Goal: Answer question/provide support: Answer question/provide support

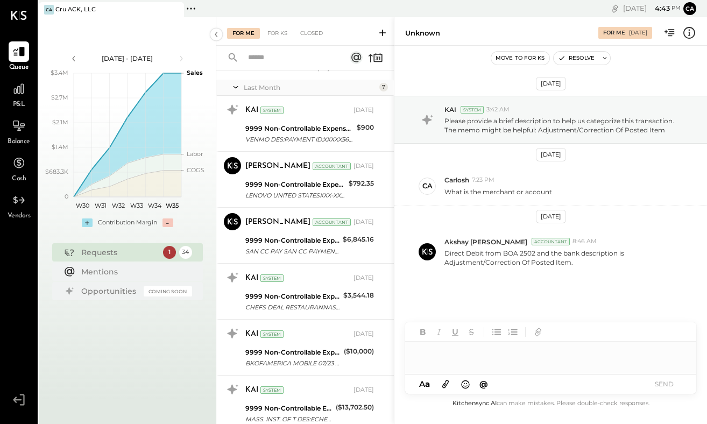
scroll to position [411, 0]
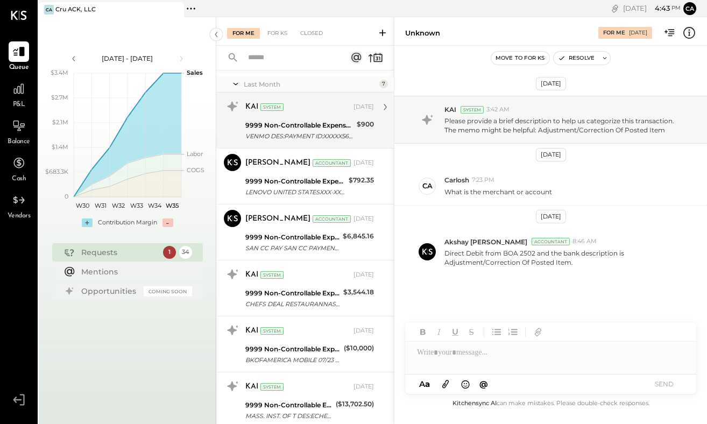
click at [322, 120] on div "9999 Non-Controllable Expenses:Other Income and Expenses:To be Classified P&L" at bounding box center [299, 125] width 108 height 11
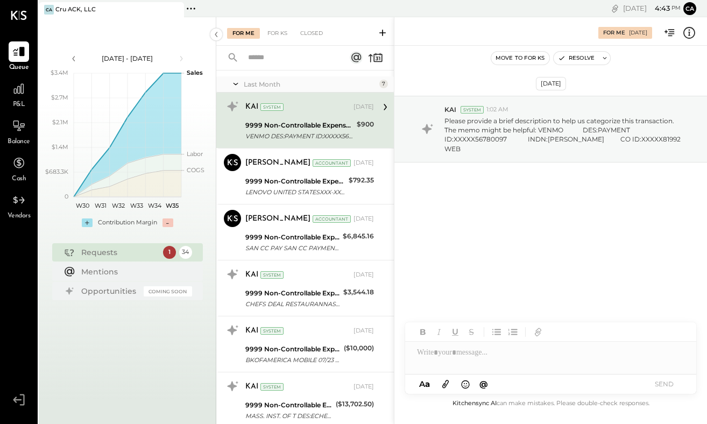
click at [457, 354] on div at bounding box center [550, 353] width 291 height 22
click at [674, 383] on button "SEND" at bounding box center [663, 384] width 43 height 15
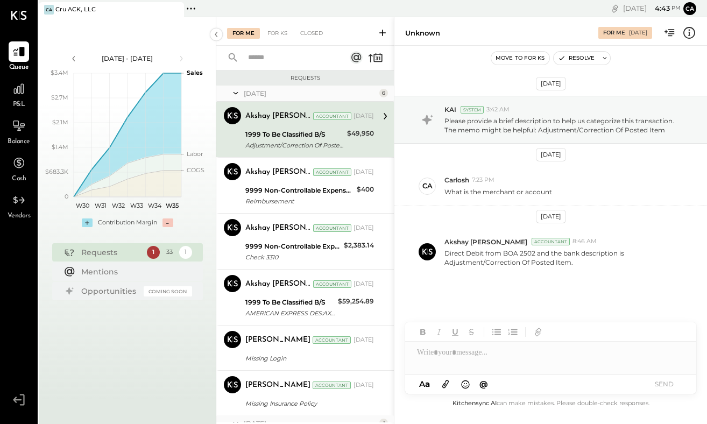
click at [392, 119] on div "Requests [DATE] 6 Akshay [PERSON_NAME] Accountant [PERSON_NAME] Accountant [DAT…" at bounding box center [305, 246] width 178 height 352
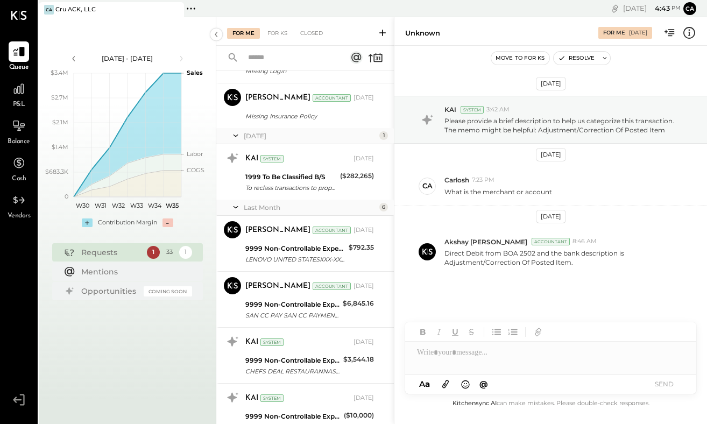
scroll to position [289, 0]
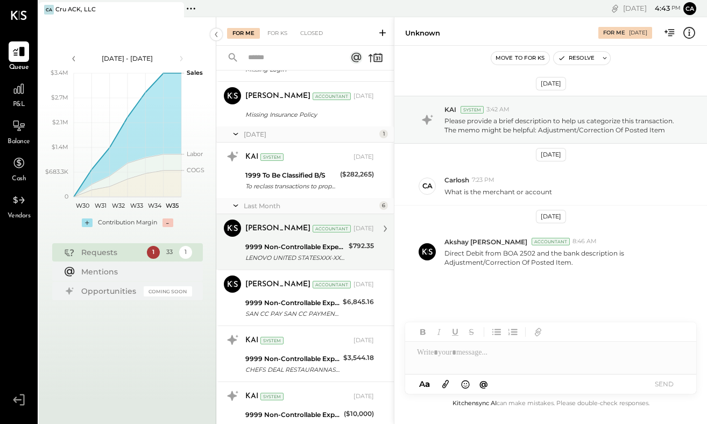
click at [302, 246] on div "9999 Non-Controllable Expenses:Other Income and Expenses:To be Classified P&L" at bounding box center [295, 247] width 100 height 11
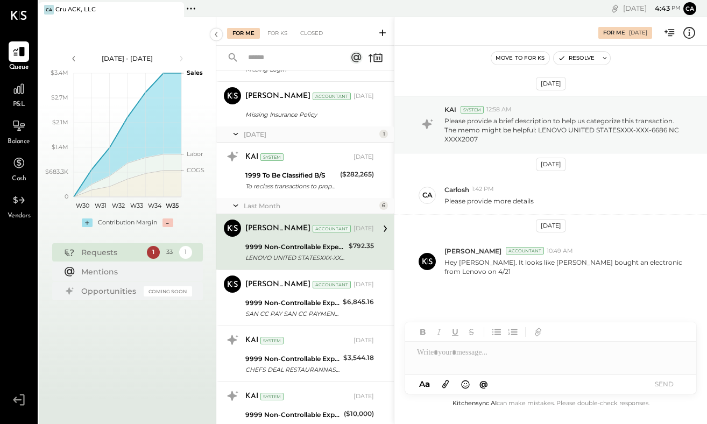
click at [469, 354] on div at bounding box center [550, 353] width 291 height 22
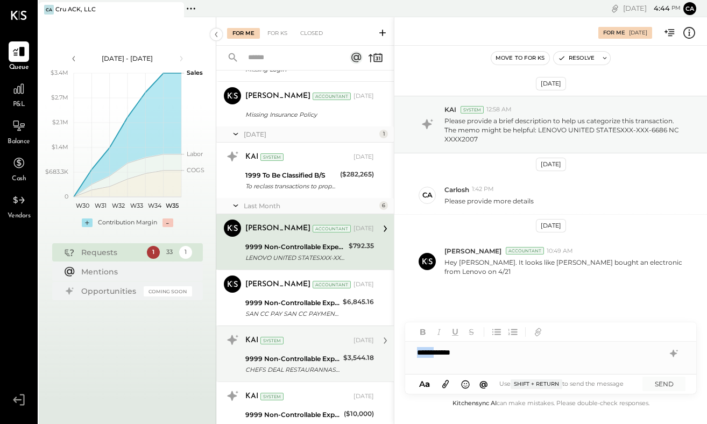
drag, startPoint x: 443, startPoint y: 354, endPoint x: 391, endPoint y: 350, distance: 52.3
click at [391, 350] on div "For Me For KS Closed Requests [DATE] 6 Akshay [PERSON_NAME] Accountant [PERSON_…" at bounding box center [461, 220] width 491 height 407
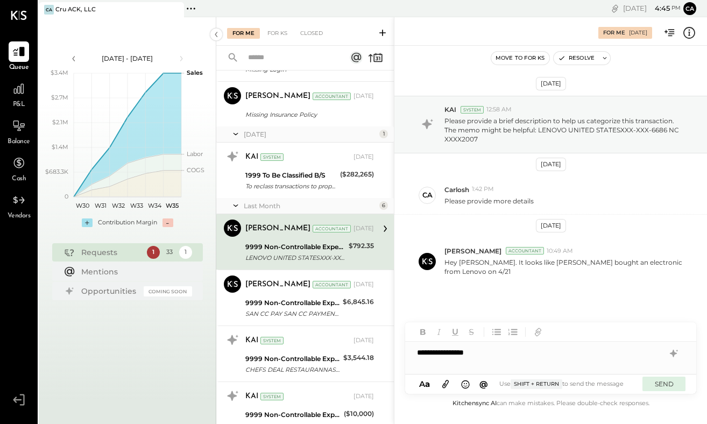
click at [674, 379] on button "SEND" at bounding box center [663, 384] width 43 height 15
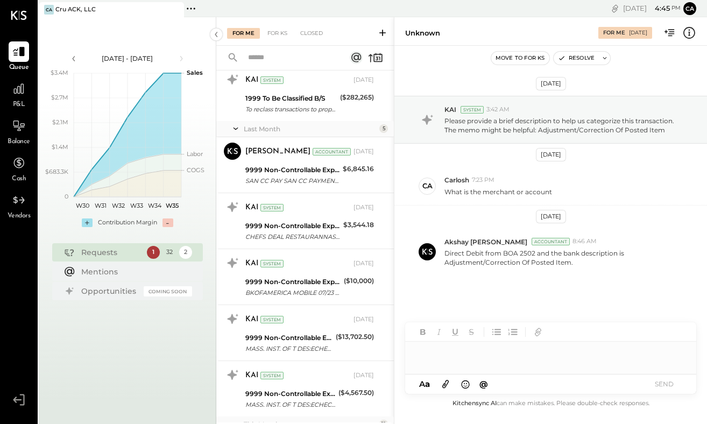
scroll to position [380, 0]
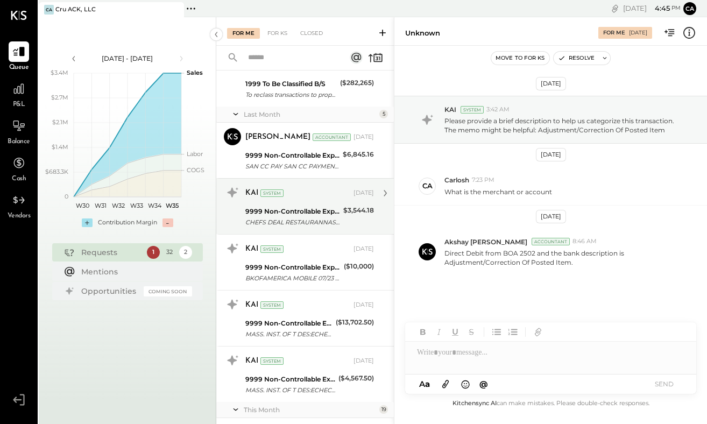
click at [293, 219] on div "CHEFS DEAL RESTAURANNASHVILLE TN XXXX4029" at bounding box center [292, 222] width 95 height 11
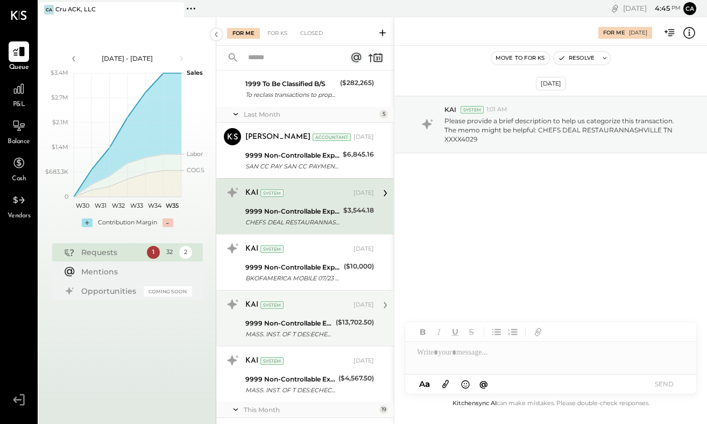
click at [344, 324] on div "($13,702.50)" at bounding box center [355, 322] width 38 height 11
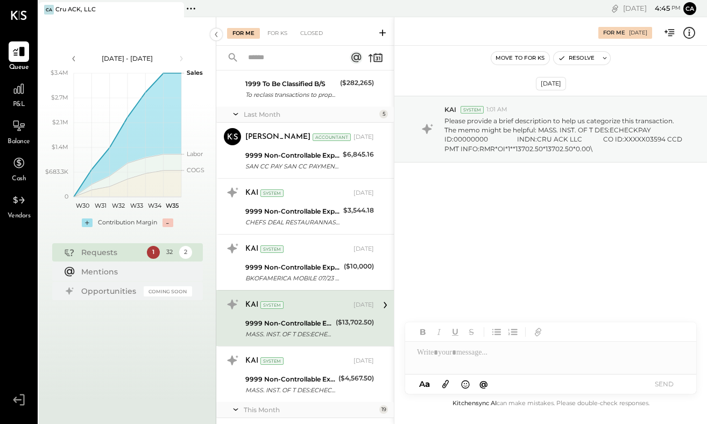
click at [472, 355] on div at bounding box center [550, 353] width 291 height 22
click at [665, 387] on button "SEND" at bounding box center [663, 384] width 43 height 15
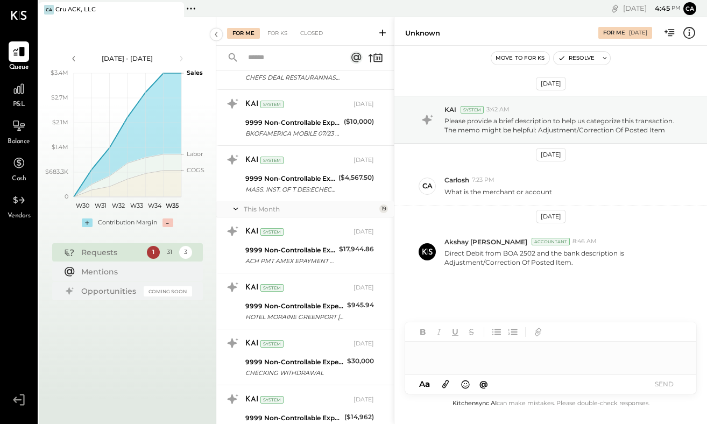
scroll to position [526, 0]
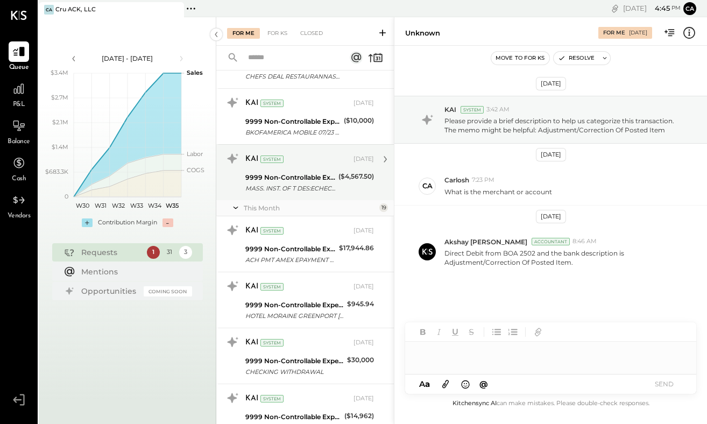
click at [304, 184] on div "MASS. INST. OF T DES:ECHECKPAY ID:00000000 INDN:CRU ACK LLC CO ID:XXXXX03594 CC…" at bounding box center [290, 188] width 90 height 11
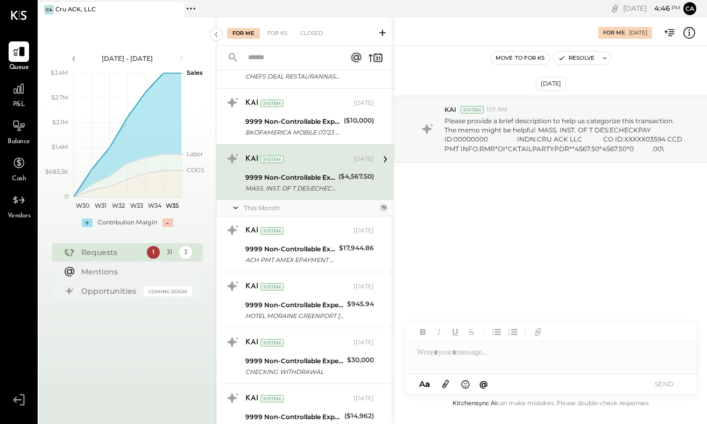
click at [448, 356] on div at bounding box center [550, 353] width 291 height 22
click at [661, 387] on button "SEND" at bounding box center [663, 384] width 43 height 15
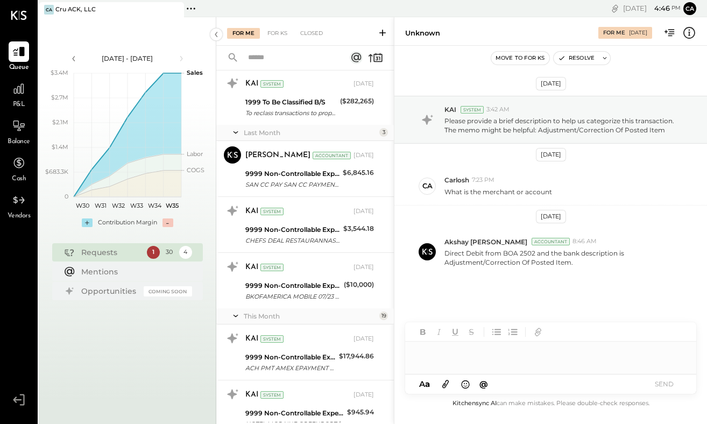
scroll to position [363, 0]
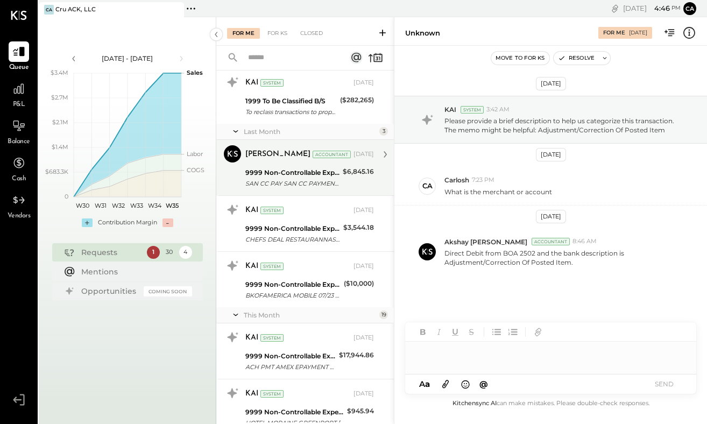
click at [323, 174] on div "9999 Non-Controllable Expenses:Other Income and Expenses:To be Classified P&L" at bounding box center [292, 172] width 94 height 11
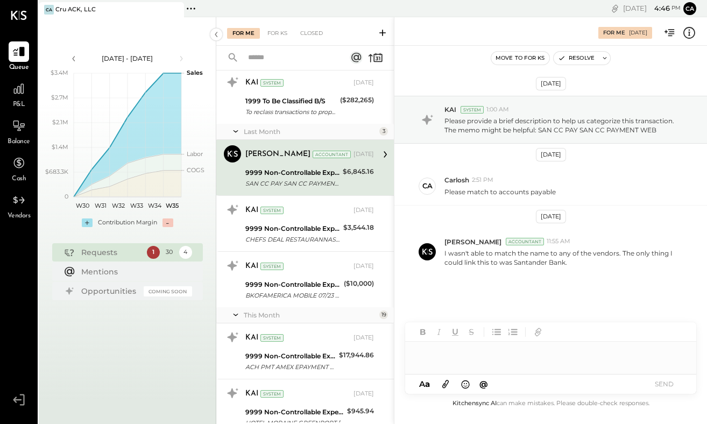
click at [488, 356] on div at bounding box center [550, 353] width 291 height 22
click at [668, 383] on button "SEND" at bounding box center [663, 384] width 43 height 15
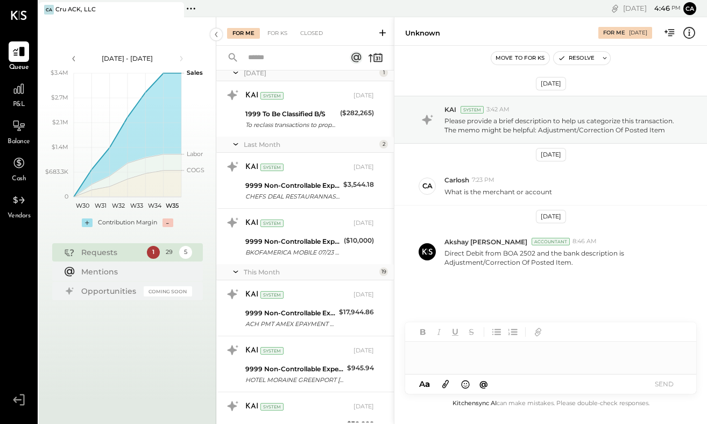
scroll to position [358, 0]
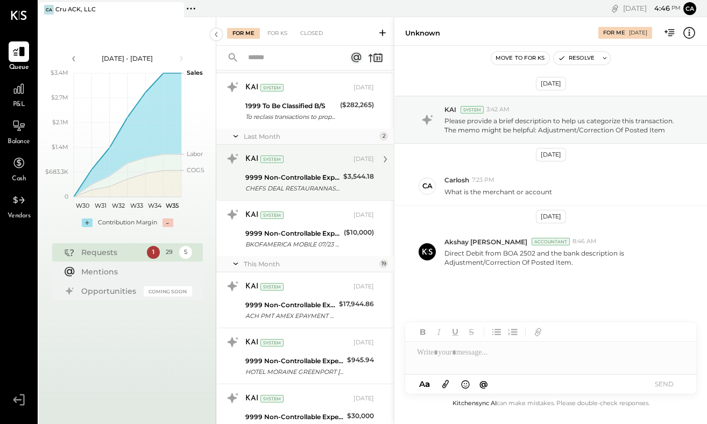
click at [309, 184] on div "CHEFS DEAL RESTAURANNASHVILLE TN XXXX4029" at bounding box center [292, 188] width 95 height 11
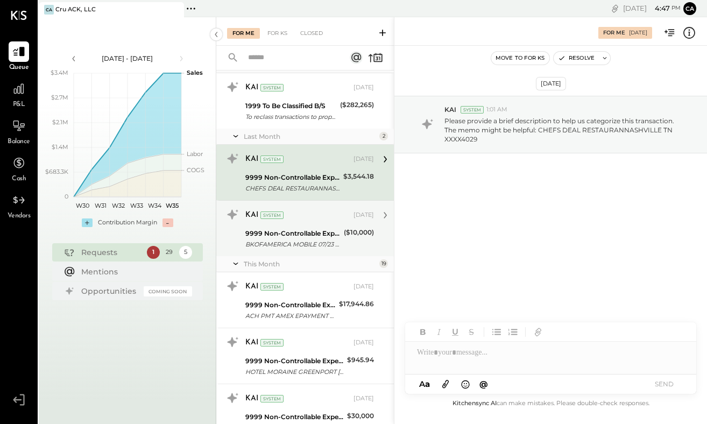
click at [314, 231] on div "9999 Non-Controllable Expenses:Other Income and Expenses:To be Classified P&L" at bounding box center [292, 233] width 95 height 11
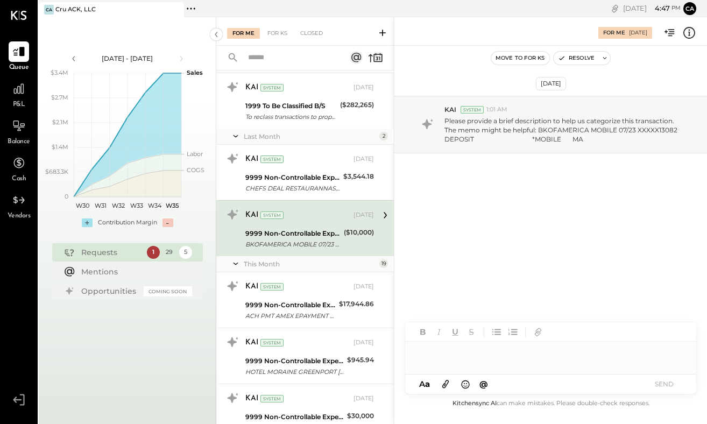
click at [446, 355] on div at bounding box center [550, 353] width 291 height 22
click at [656, 381] on button "SEND" at bounding box center [663, 384] width 43 height 15
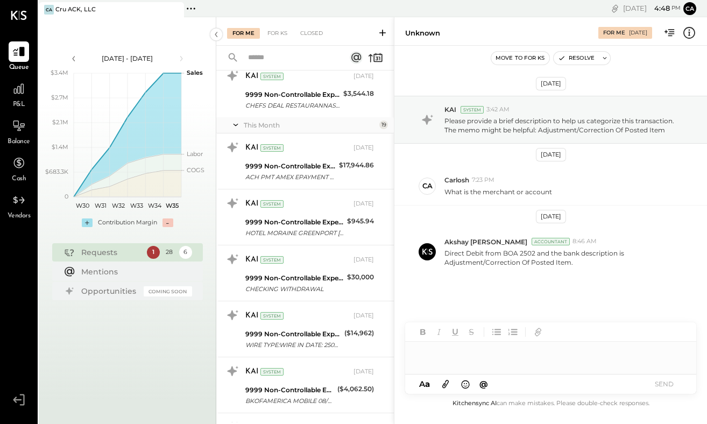
scroll to position [445, 0]
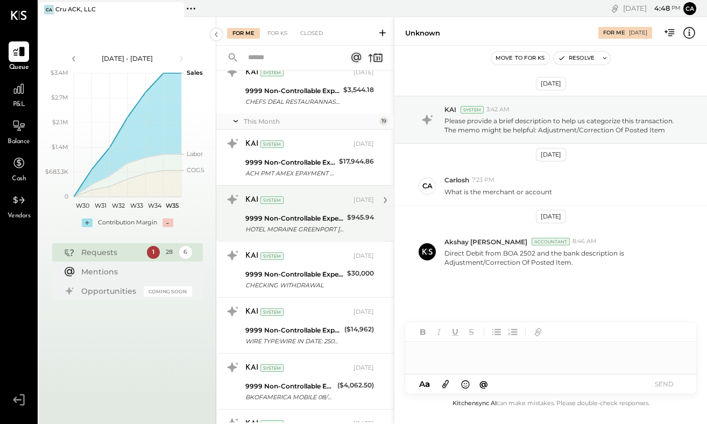
click at [298, 217] on div "9999 Non-Controllable Expenses:Other Income and Expenses:To be Classified P&L" at bounding box center [294, 218] width 98 height 11
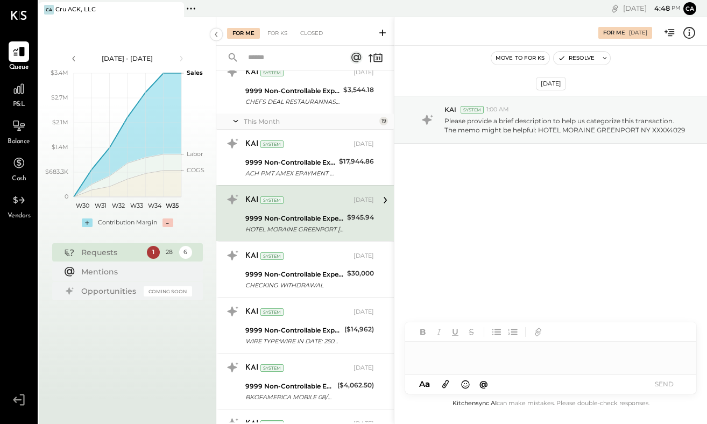
click at [467, 357] on div at bounding box center [550, 353] width 291 height 22
click at [663, 382] on button "SEND" at bounding box center [663, 384] width 43 height 15
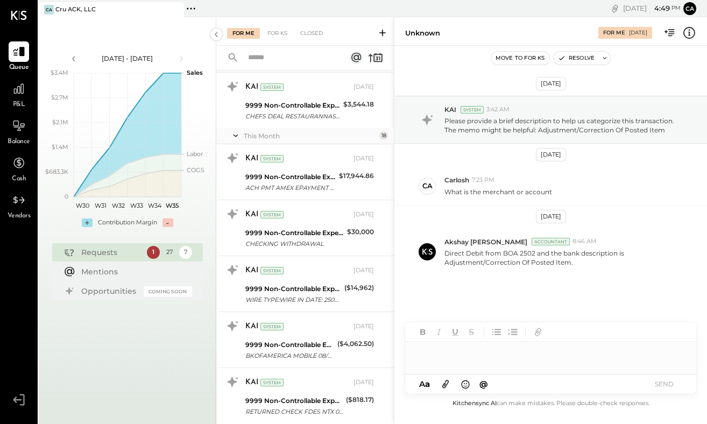
scroll to position [432, 0]
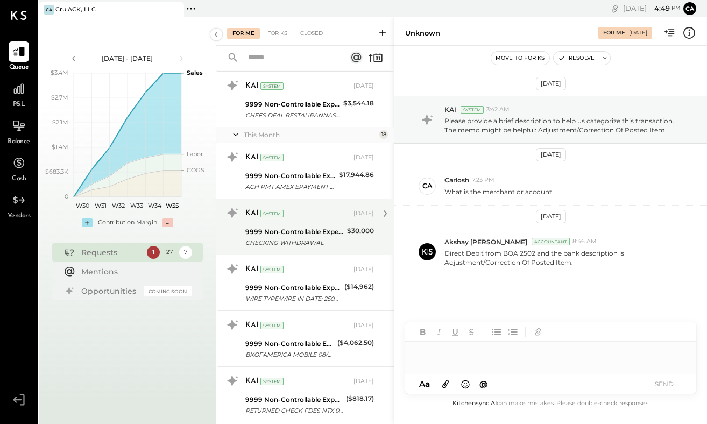
click at [316, 232] on div "9999 Non-Controllable Expenses:Other Income and Expenses:To be Classified P&L" at bounding box center [294, 232] width 98 height 11
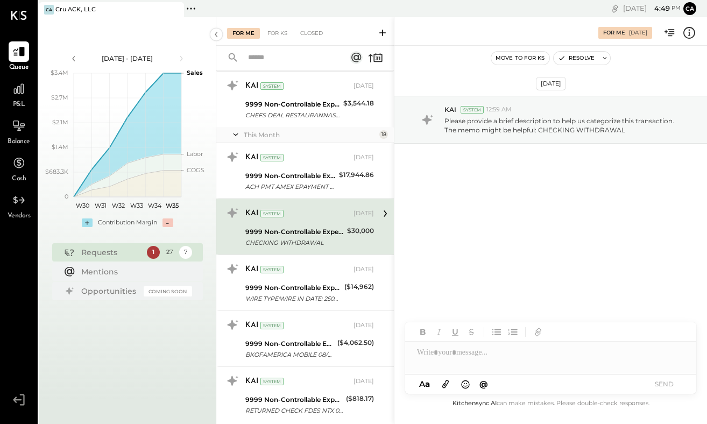
click at [470, 356] on div at bounding box center [550, 353] width 291 height 22
click at [667, 388] on button "SEND" at bounding box center [663, 384] width 43 height 15
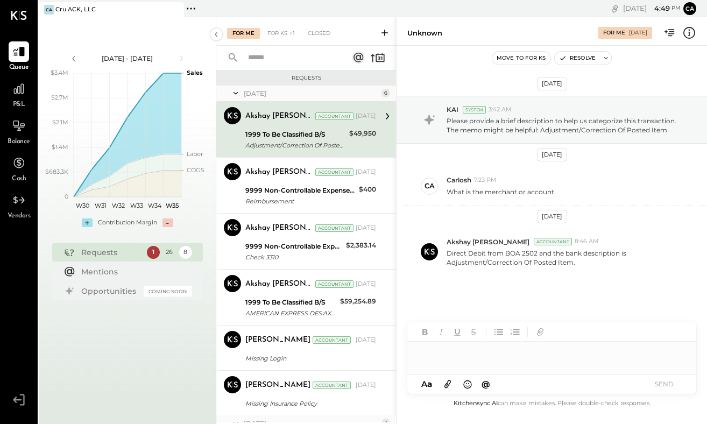
drag, startPoint x: 393, startPoint y: 142, endPoint x: 397, endPoint y: 174, distance: 32.4
click at [397, 174] on div "For Me For KS +1 Closed Requests [DATE] 6 Akshay [PERSON_NAME] Accountant Aksha…" at bounding box center [461, 220] width 491 height 407
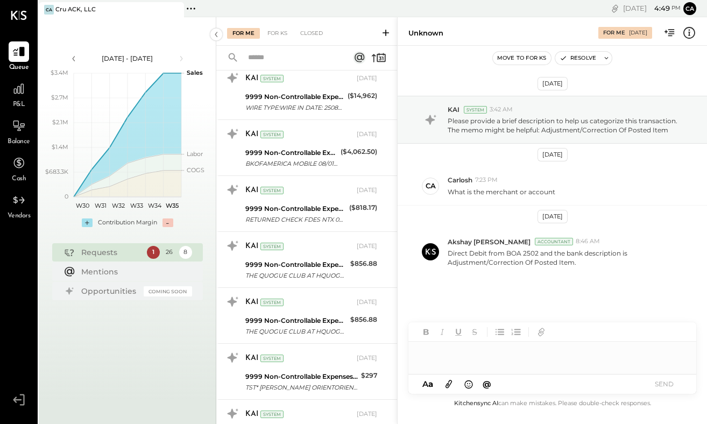
scroll to position [570, 0]
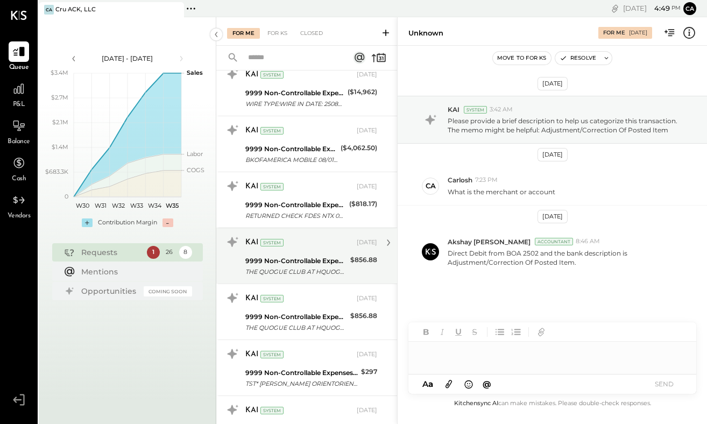
click at [338, 261] on div "9999 Non-Controllable Expenses:Other Income and Expenses:To be Classified P&L" at bounding box center [296, 261] width 102 height 11
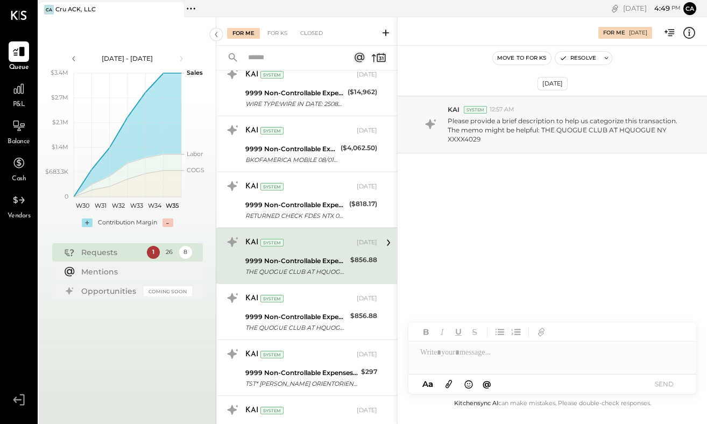
click at [447, 357] on div at bounding box center [552, 353] width 288 height 22
click at [666, 381] on button "SEND" at bounding box center [663, 384] width 43 height 15
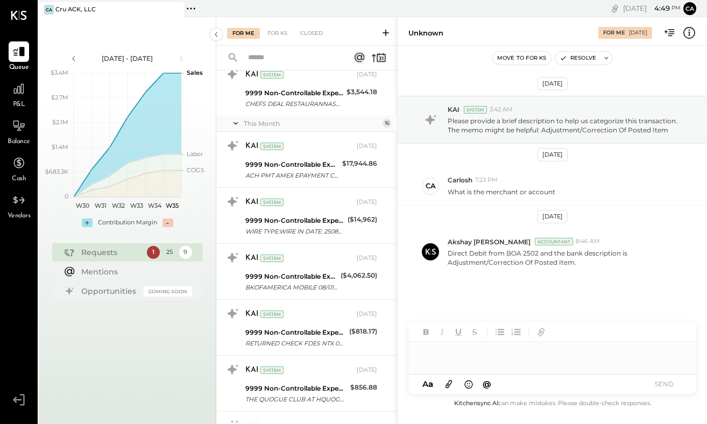
scroll to position [500, 0]
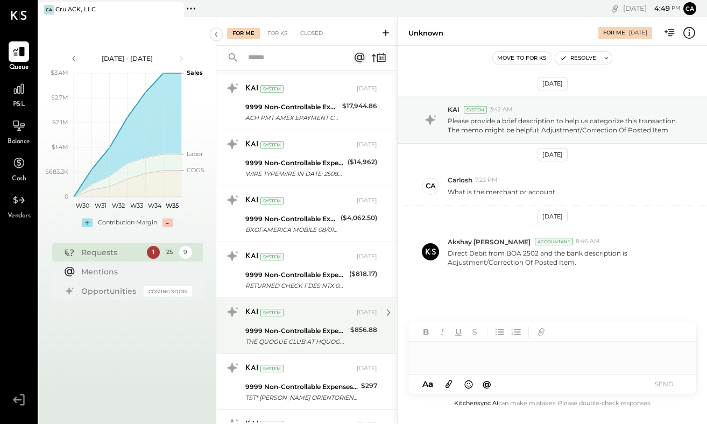
click at [324, 329] on div "9999 Non-Controllable Expenses:Other Income and Expenses:To be Classified P&L" at bounding box center [296, 331] width 102 height 11
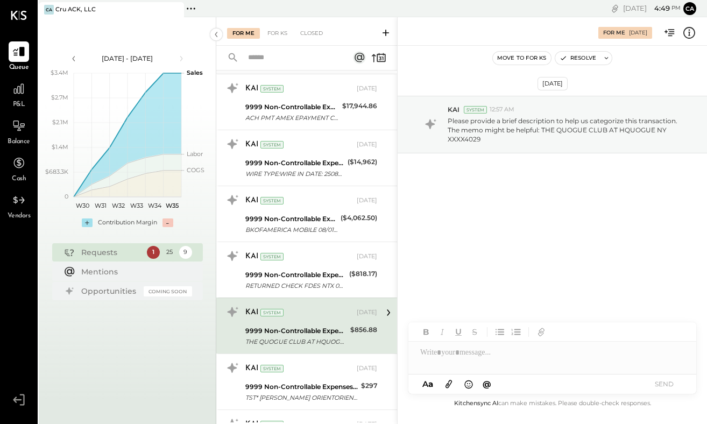
click at [478, 355] on div at bounding box center [552, 358] width 288 height 32
click at [667, 379] on button "SEND" at bounding box center [663, 384] width 43 height 15
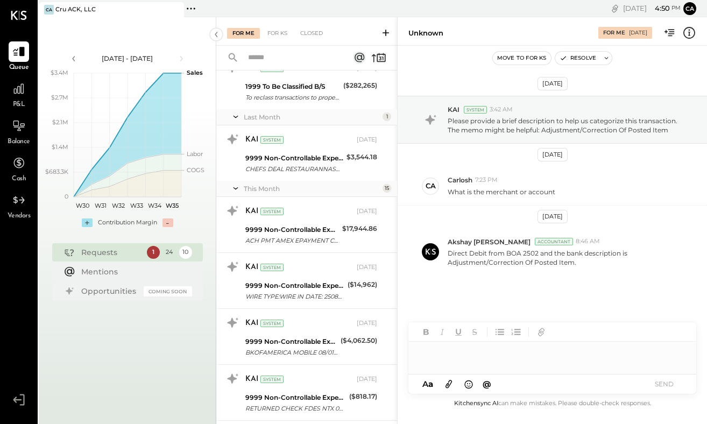
scroll to position [376, 0]
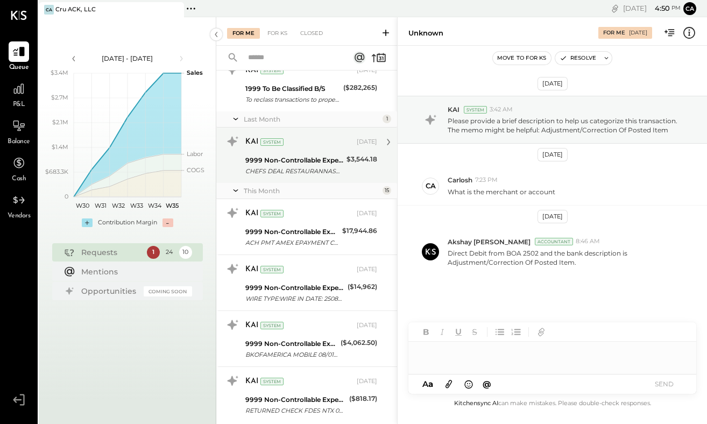
click at [323, 166] on div "CHEFS DEAL RESTAURANNASHVILLE TN XXXX4029" at bounding box center [294, 171] width 98 height 11
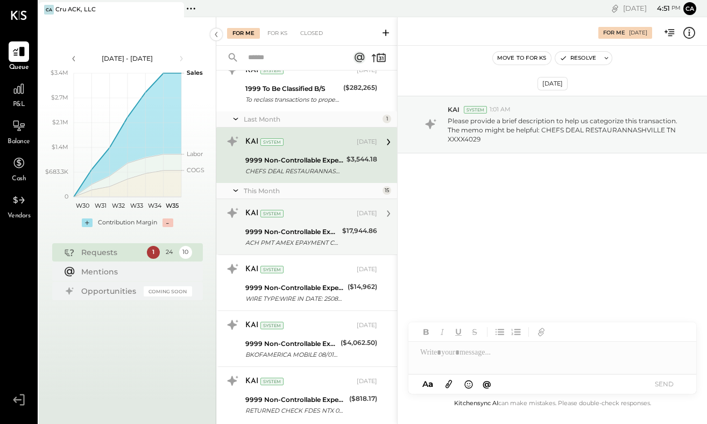
click at [332, 240] on div "ACH PMT AMEX EPAYMENT CCD CRU ACK LLC [GEOGRAPHIC_DATA] W2268" at bounding box center [292, 242] width 94 height 11
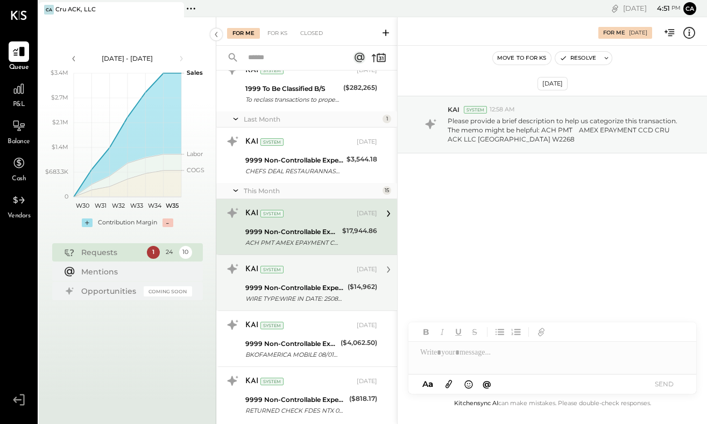
click at [332, 297] on div "WIRE TYPE:WIRE IN DATE: 250801 TIME:0935 ET TRN:XXXXXXXXXX358358 SEQ:XXXXX15213…" at bounding box center [294, 298] width 99 height 11
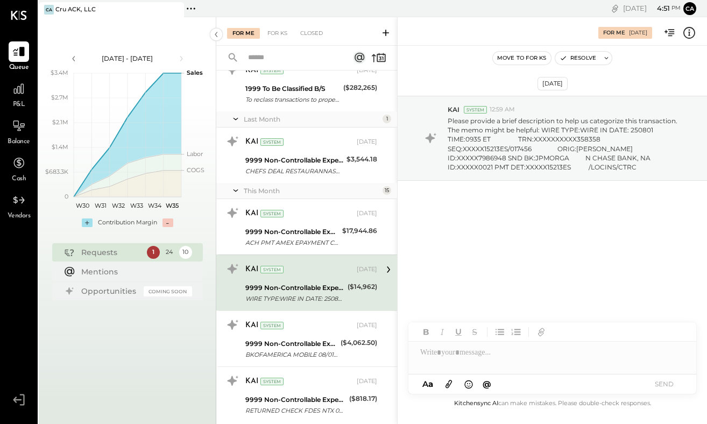
click at [452, 354] on div at bounding box center [552, 353] width 288 height 22
click at [456, 352] on div "**********" at bounding box center [552, 353] width 288 height 22
click at [663, 381] on button "SEND" at bounding box center [663, 384] width 43 height 15
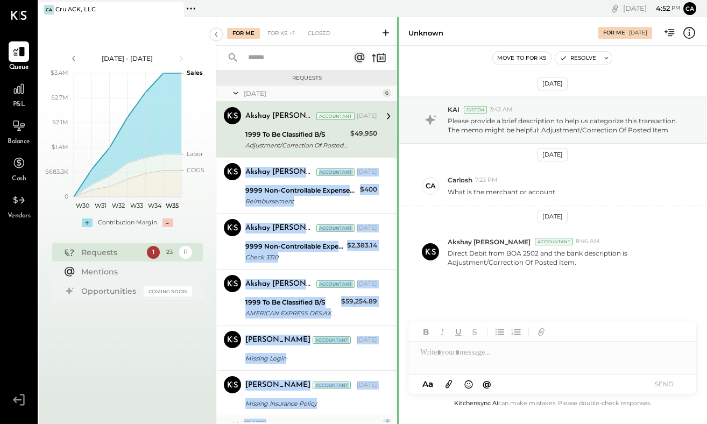
drag, startPoint x: 394, startPoint y: 136, endPoint x: 398, endPoint y: 181, distance: 44.8
click at [398, 181] on div "For Me For KS +1 Closed Requests [DATE] 6 Akshay [PERSON_NAME] Accountant Aksha…" at bounding box center [461, 220] width 491 height 407
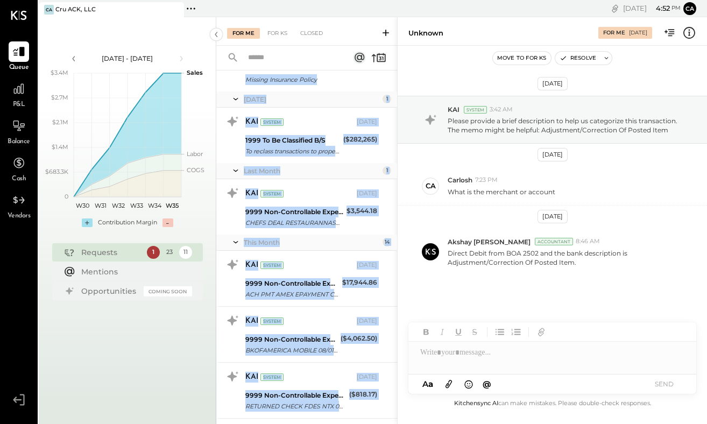
scroll to position [334, 0]
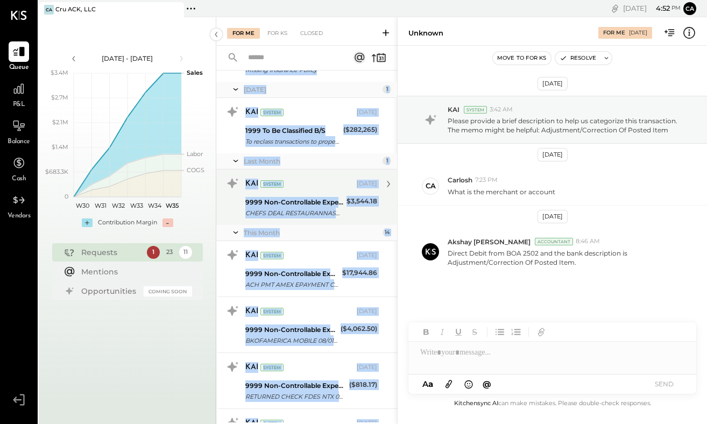
click at [323, 198] on div "9999 Non-Controllable Expenses:Other Income and Expenses:To be Classified P&L" at bounding box center [294, 202] width 98 height 11
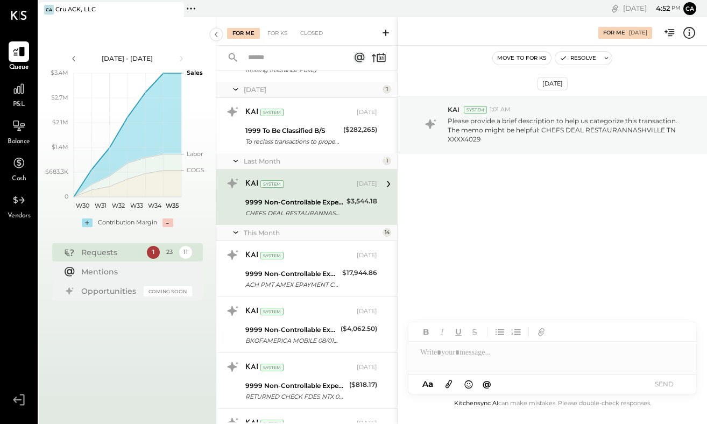
click at [448, 355] on div at bounding box center [552, 353] width 288 height 22
click at [662, 387] on button "SEND" at bounding box center [663, 384] width 43 height 15
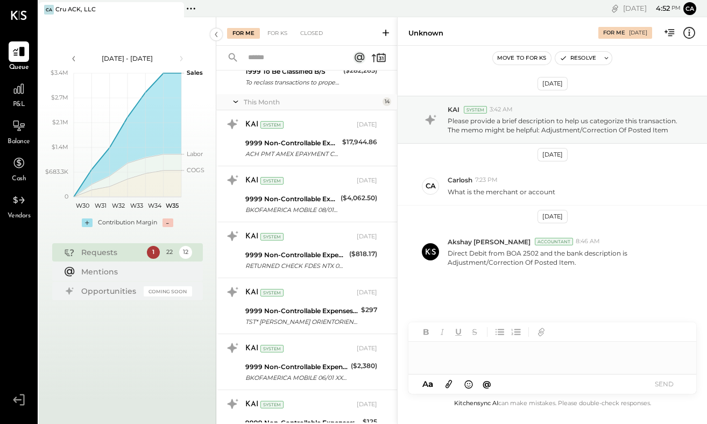
scroll to position [403, 0]
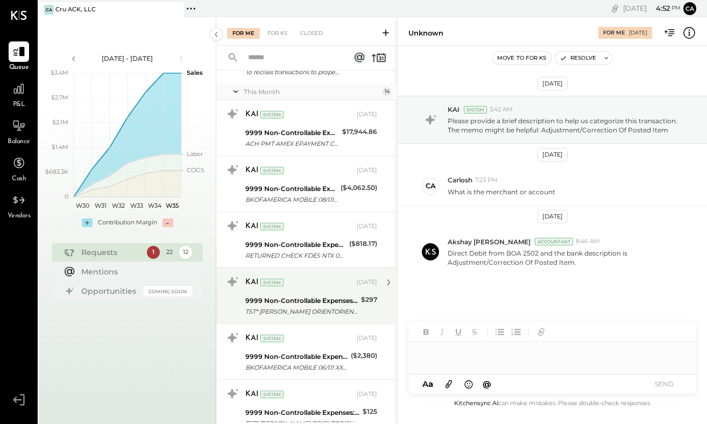
click at [326, 296] on div "9999 Non-Controllable Expenses:Other Income and Expenses:To be Classified P&L" at bounding box center [301, 300] width 112 height 11
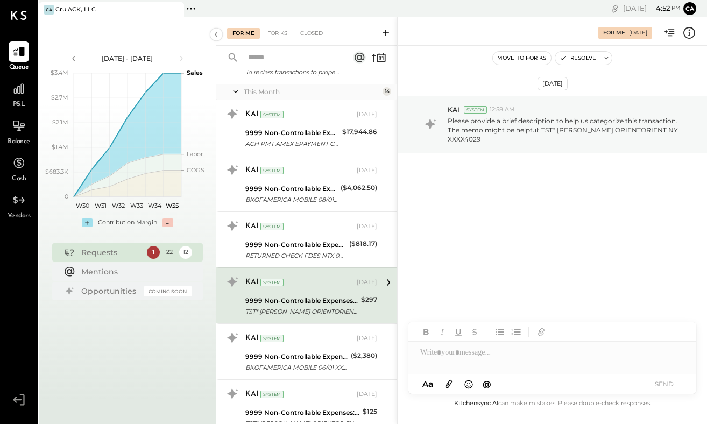
click at [460, 358] on div at bounding box center [552, 353] width 288 height 22
click at [662, 380] on button "SEND" at bounding box center [663, 384] width 43 height 15
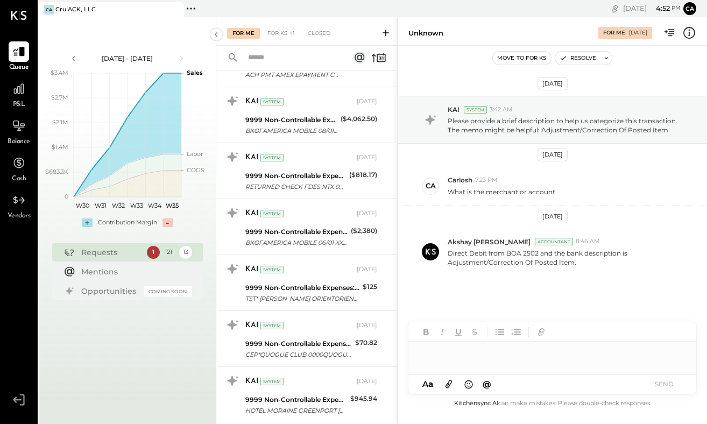
scroll to position [498, 0]
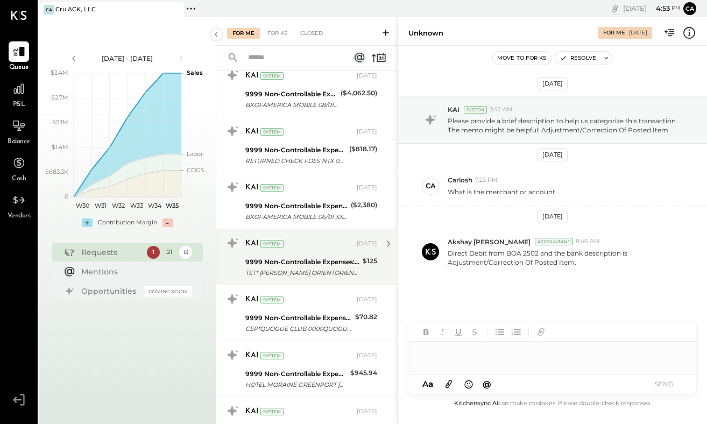
click at [344, 269] on div "TST* [PERSON_NAME] ORIENTORIENT NY XXXX4029" at bounding box center [302, 272] width 114 height 11
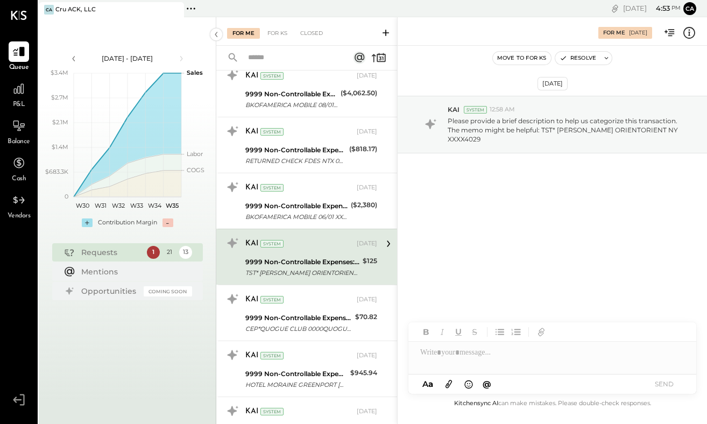
click at [448, 354] on div at bounding box center [552, 353] width 288 height 22
click at [682, 382] on button "SEND" at bounding box center [663, 384] width 43 height 15
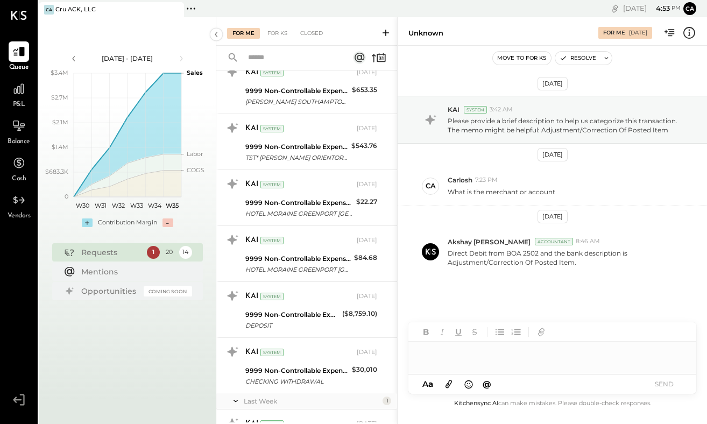
scroll to position [856, 0]
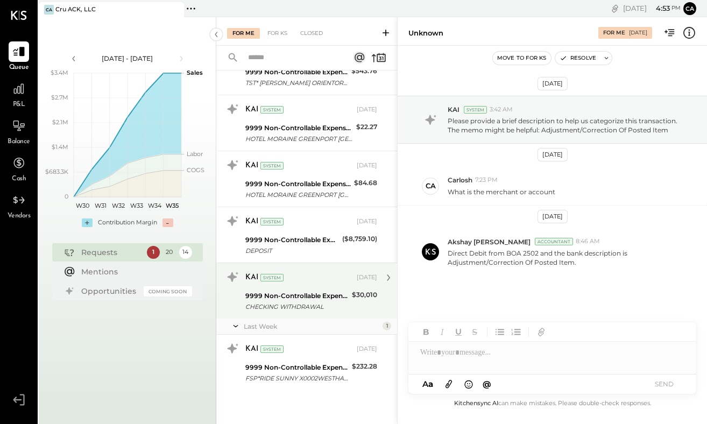
click at [329, 300] on div "9999 Non-Controllable Expenses:Other Income and Expenses:To be Classified P&L" at bounding box center [296, 296] width 103 height 11
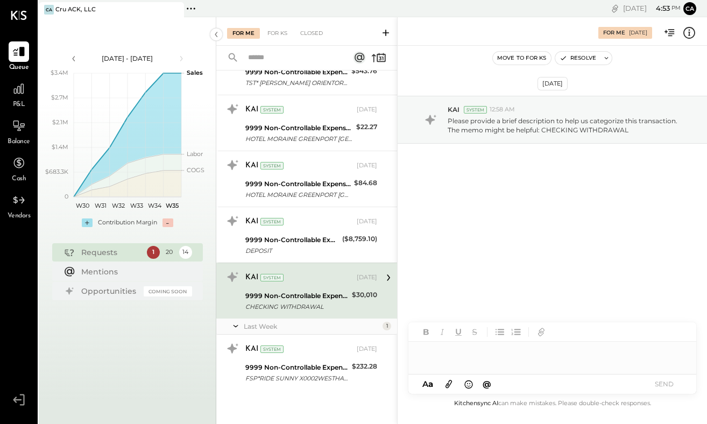
click at [460, 351] on div at bounding box center [552, 353] width 288 height 22
click at [662, 383] on button "SEND" at bounding box center [663, 384] width 43 height 15
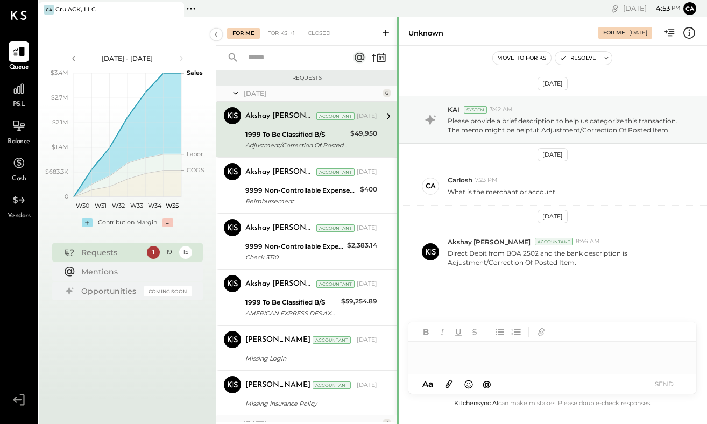
drag, startPoint x: 397, startPoint y: 167, endPoint x: 399, endPoint y: 243, distance: 76.4
click at [399, 243] on div at bounding box center [398, 424] width 2 height 814
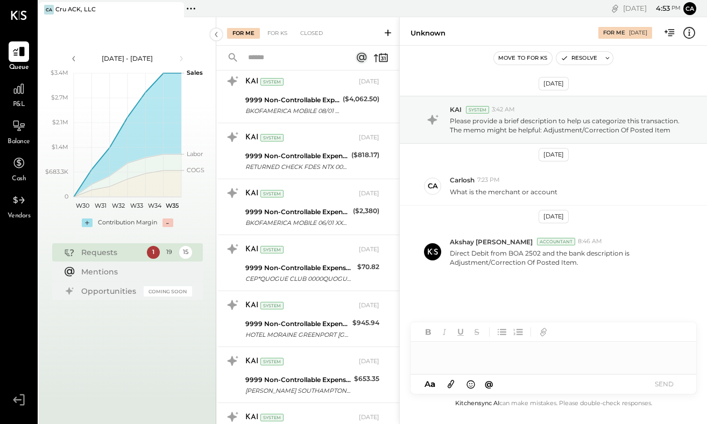
scroll to position [497, 0]
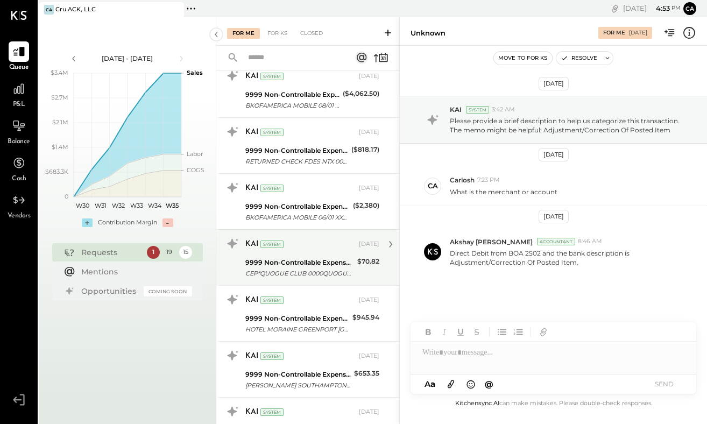
click at [344, 265] on div "9999 Non-Controllable Expenses:Other Income and Expenses:To be Classified P&L" at bounding box center [299, 262] width 109 height 11
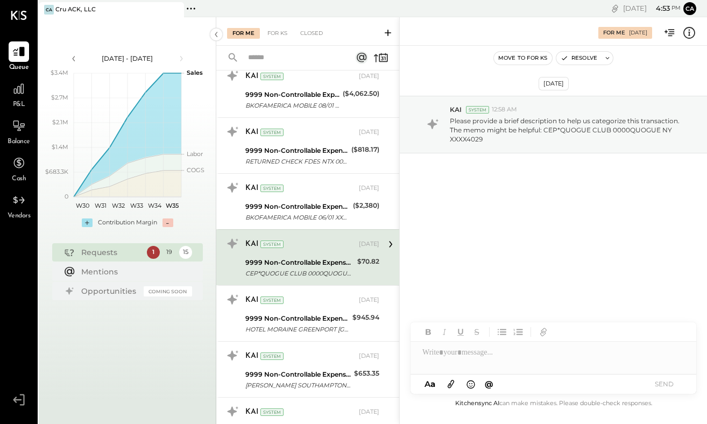
click at [465, 351] on div at bounding box center [554, 353] width 286 height 22
click at [674, 385] on button "SEND" at bounding box center [663, 384] width 43 height 15
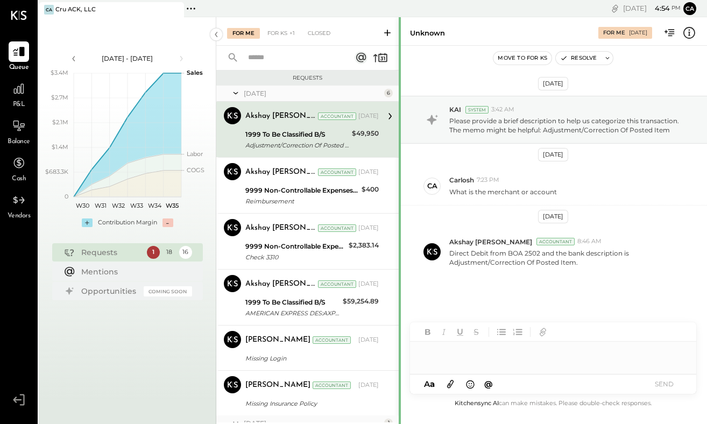
drag, startPoint x: 399, startPoint y: 146, endPoint x: 398, endPoint y: 222, distance: 76.4
click at [399, 222] on div at bounding box center [400, 424] width 2 height 814
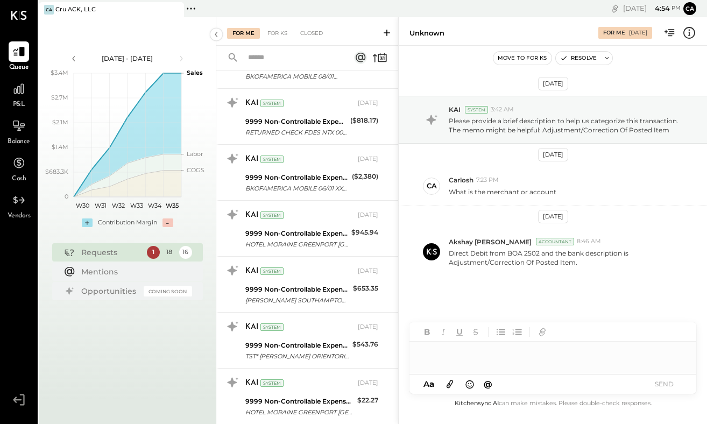
scroll to position [527, 0]
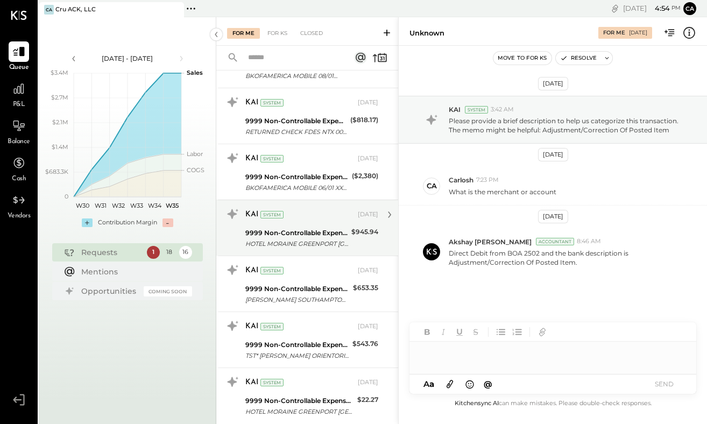
click at [334, 238] on div "HOTEL MORAINE GREENPORT [GEOGRAPHIC_DATA] XXXX4029" at bounding box center [296, 243] width 103 height 11
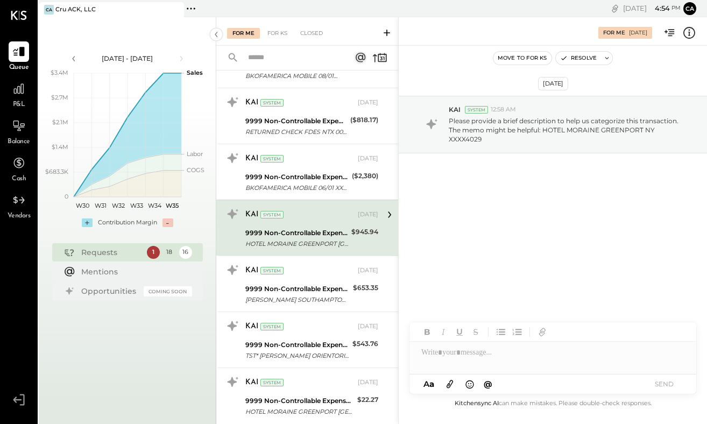
click at [476, 354] on div at bounding box center [552, 353] width 287 height 22
click at [656, 382] on button "SEND" at bounding box center [663, 384] width 43 height 15
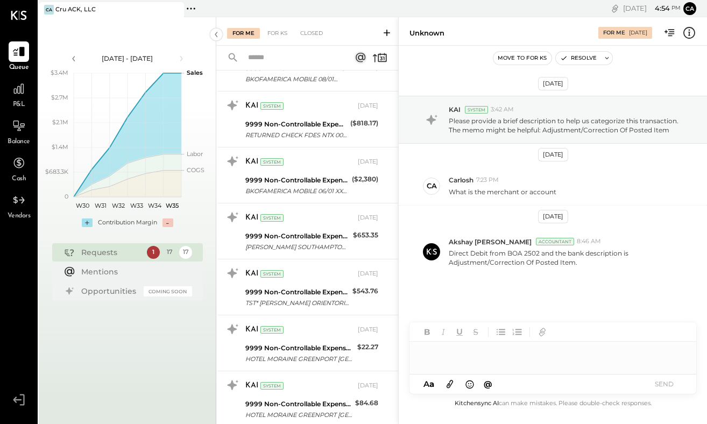
scroll to position [522, 0]
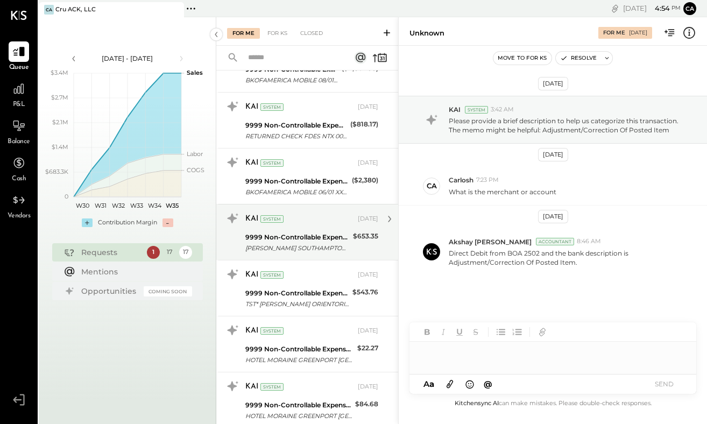
click at [353, 243] on div "$653.35" at bounding box center [365, 243] width 25 height 24
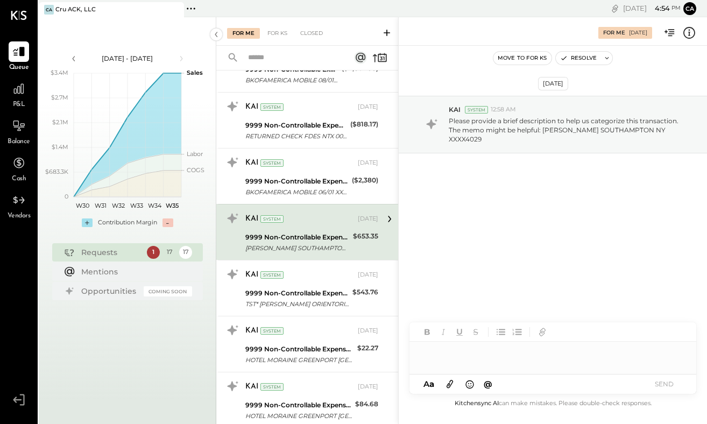
click at [443, 349] on div at bounding box center [552, 353] width 287 height 22
click at [675, 383] on button "SEND" at bounding box center [663, 384] width 43 height 15
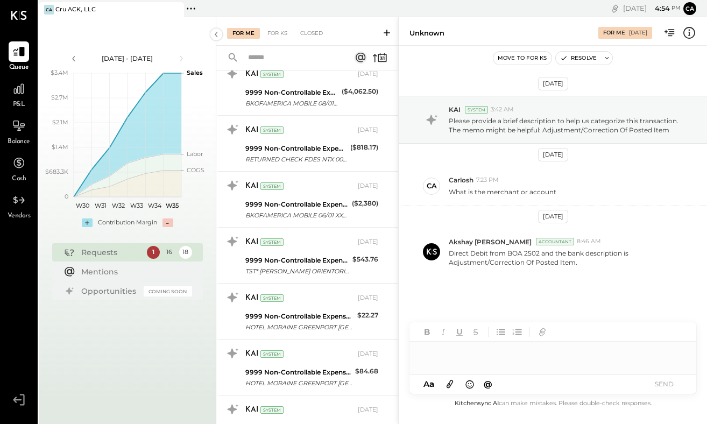
scroll to position [500, 0]
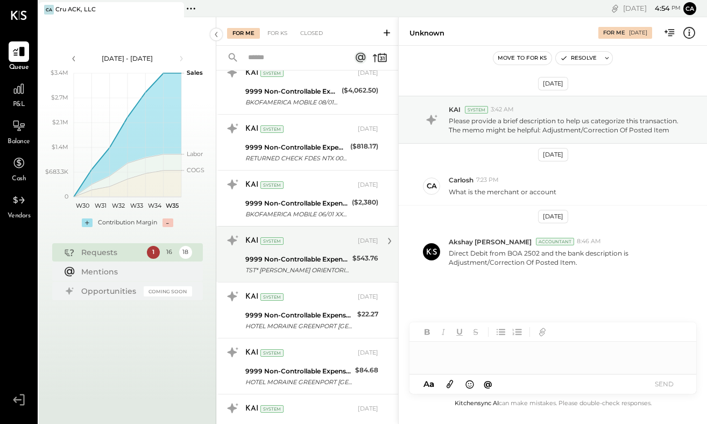
click at [340, 263] on div "9999 Non-Controllable Expenses:Other Income and Expenses:To be Classified P&L" at bounding box center [297, 259] width 104 height 11
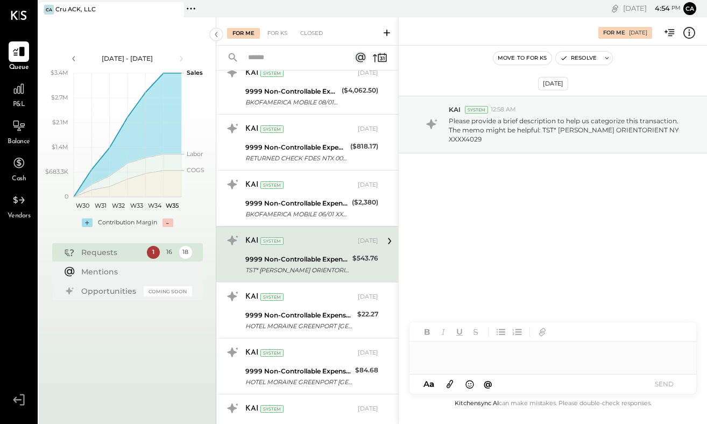
click at [452, 352] on div at bounding box center [552, 353] width 287 height 22
click at [669, 383] on button "SEND" at bounding box center [663, 384] width 43 height 15
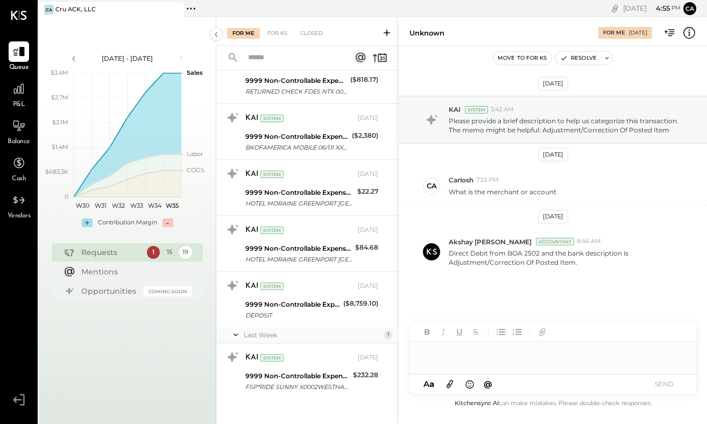
scroll to position [568, 0]
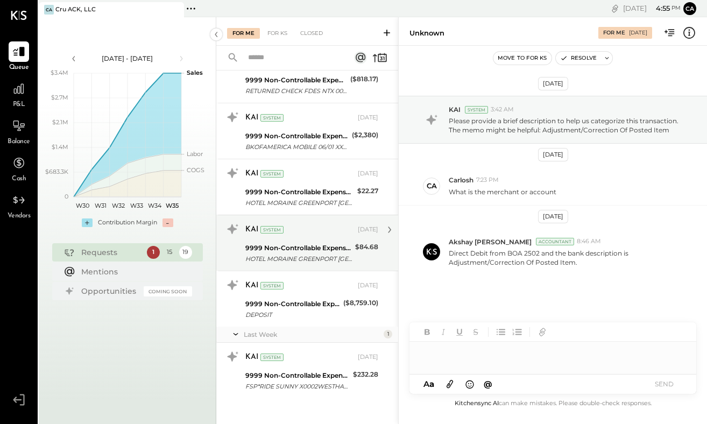
click at [322, 247] on div "9999 Non-Controllable Expenses:Other Income and Expenses:To be Classified P&L" at bounding box center [298, 248] width 107 height 11
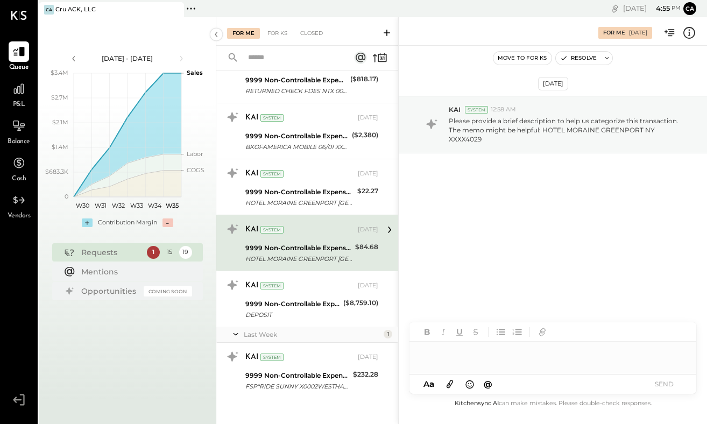
click at [440, 354] on div at bounding box center [552, 353] width 287 height 22
click at [666, 385] on button "SEND" at bounding box center [663, 384] width 43 height 15
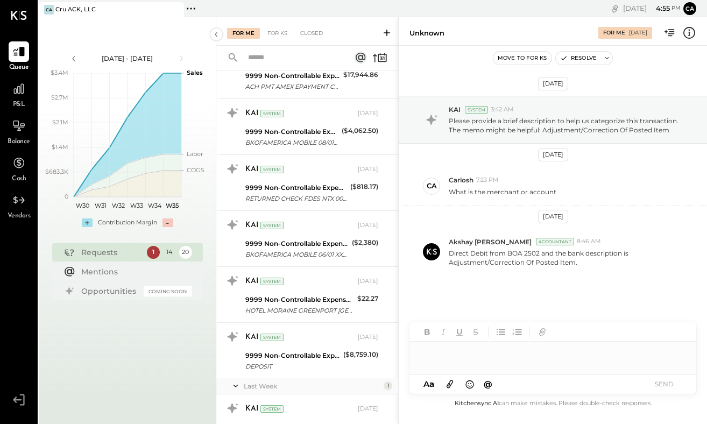
scroll to position [462, 0]
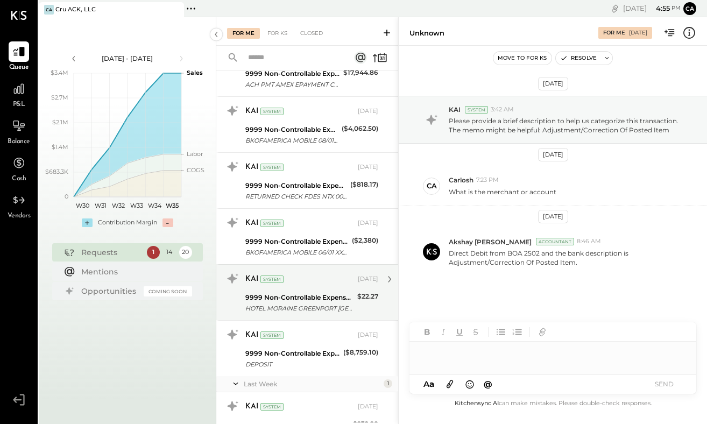
click at [337, 303] on div "HOTEL MORAINE GREENPORT [GEOGRAPHIC_DATA] XXXX4029" at bounding box center [299, 308] width 109 height 11
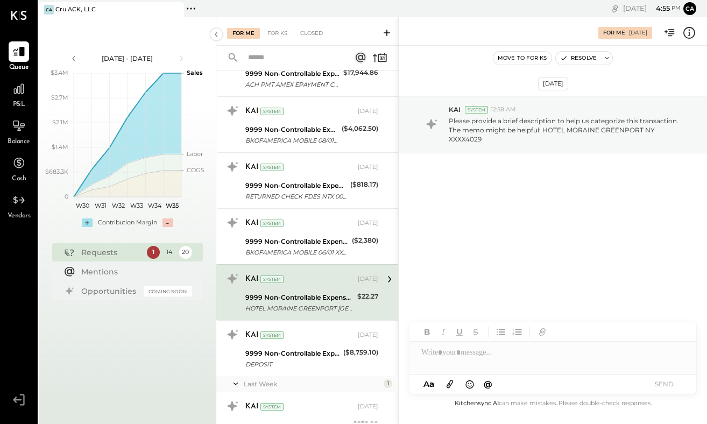
click at [466, 353] on div at bounding box center [552, 353] width 287 height 22
click at [660, 385] on button "SEND" at bounding box center [663, 384] width 43 height 15
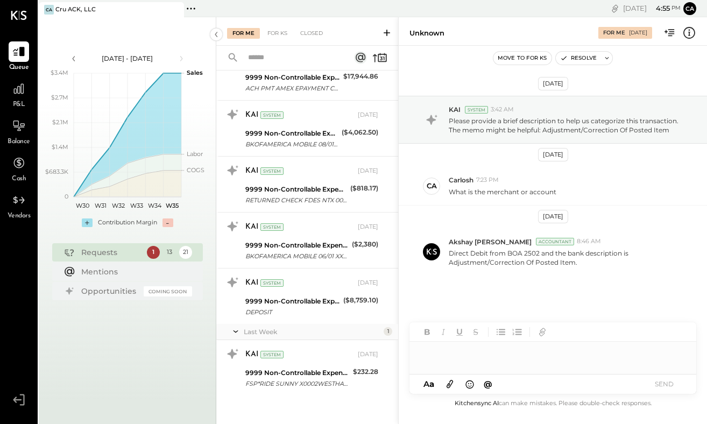
scroll to position [464, 0]
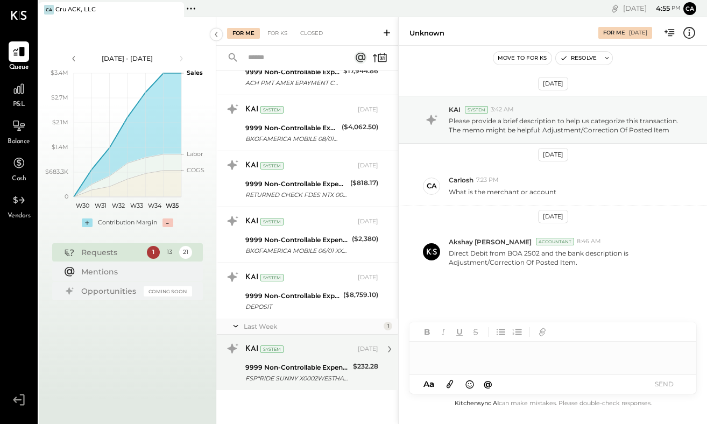
click at [275, 374] on div "FSP*RIDE SUNNY X0002WESTHAMPTON B NY XXXX2007" at bounding box center [297, 378] width 104 height 11
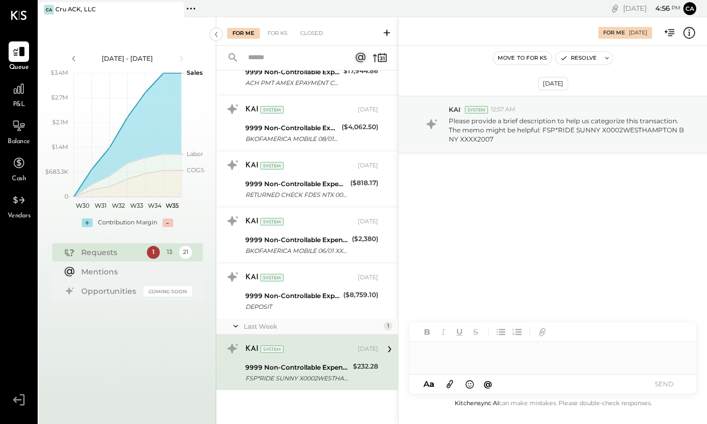
click at [472, 351] on div at bounding box center [552, 353] width 287 height 22
click at [672, 383] on button "SEND" at bounding box center [663, 384] width 43 height 15
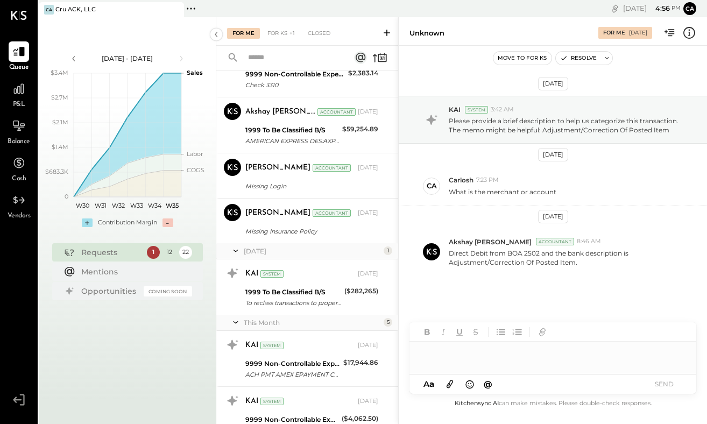
scroll to position [392, 0]
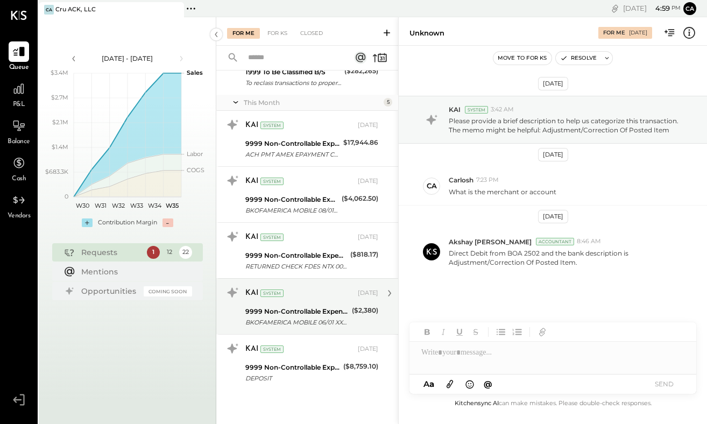
click at [302, 307] on div "9999 Non-Controllable Expenses:Other Income and Expenses:To be Classified P&L" at bounding box center [296, 311] width 103 height 11
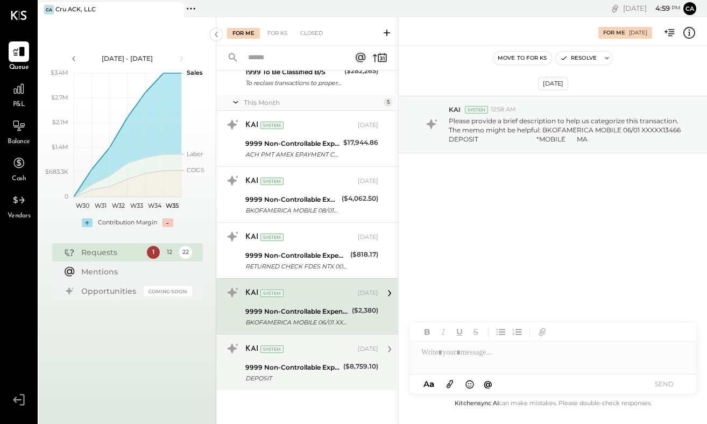
click at [304, 357] on div "KAI System [DATE]" at bounding box center [311, 349] width 133 height 18
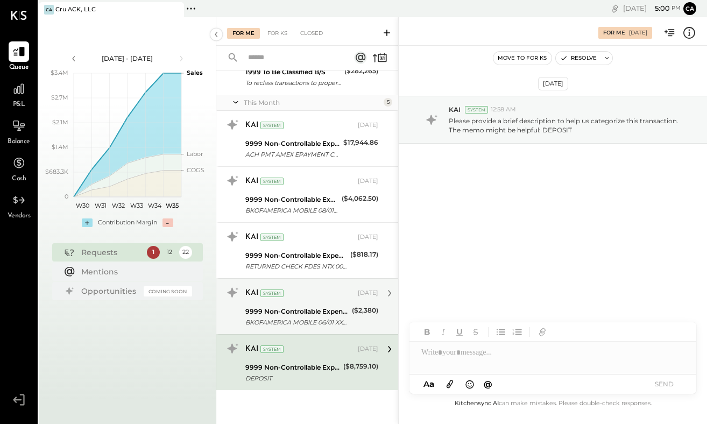
click at [352, 318] on div "($2,380)" at bounding box center [365, 317] width 26 height 24
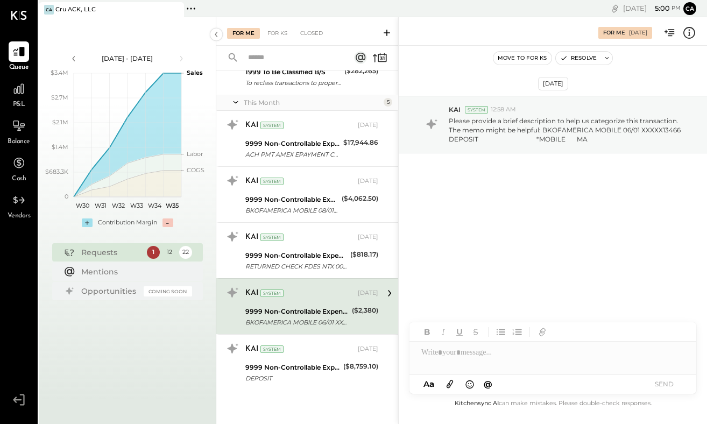
click at [493, 353] on div at bounding box center [552, 353] width 287 height 22
click at [667, 388] on button "SEND" at bounding box center [663, 384] width 43 height 15
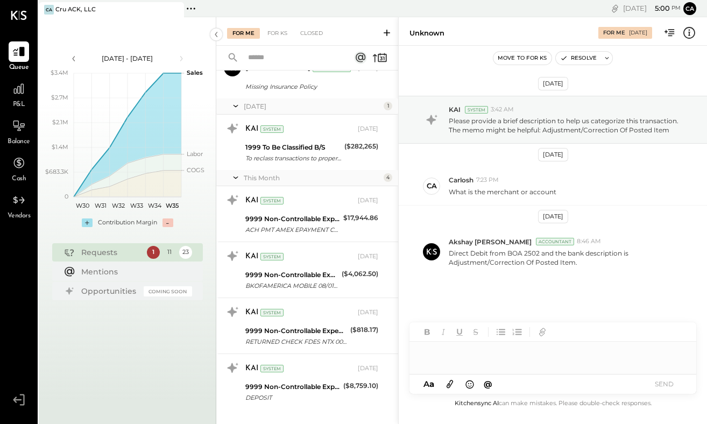
scroll to position [321, 0]
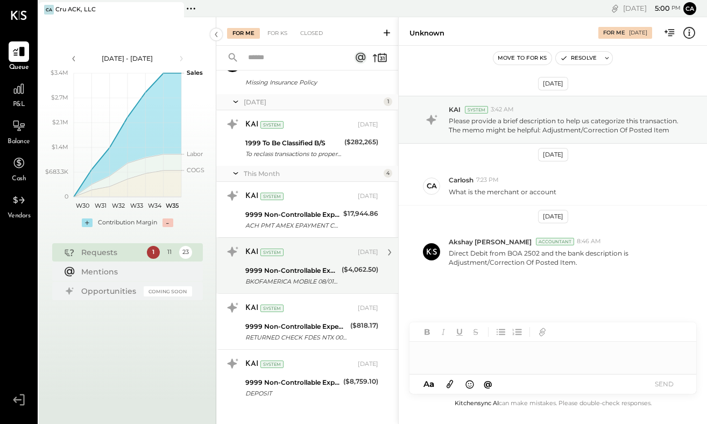
click at [342, 277] on div "($4,062.50)" at bounding box center [360, 276] width 37 height 24
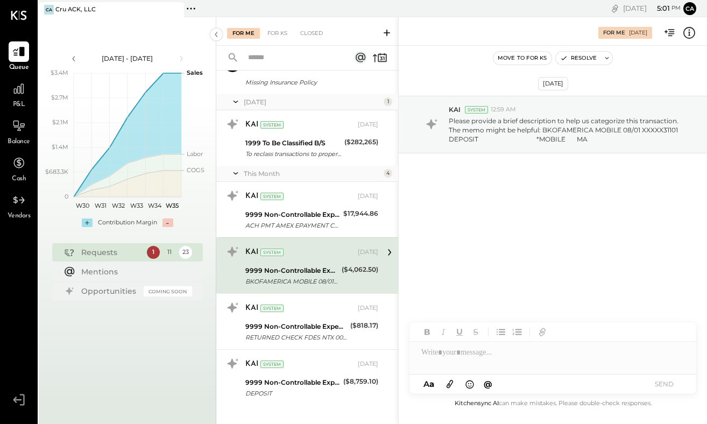
click at [447, 354] on div at bounding box center [552, 353] width 287 height 22
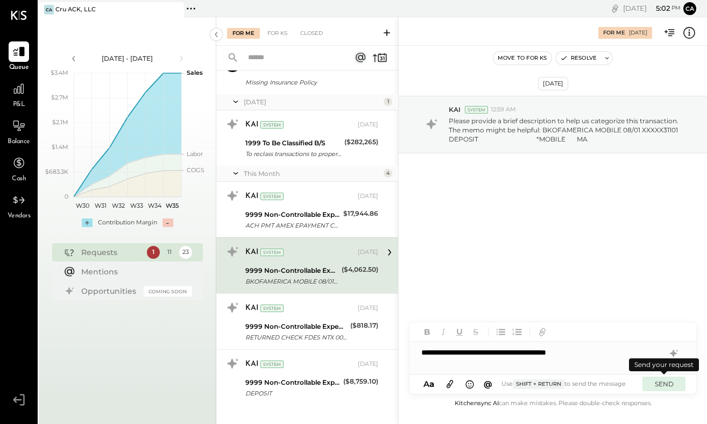
click at [661, 384] on button "SEND" at bounding box center [663, 384] width 43 height 15
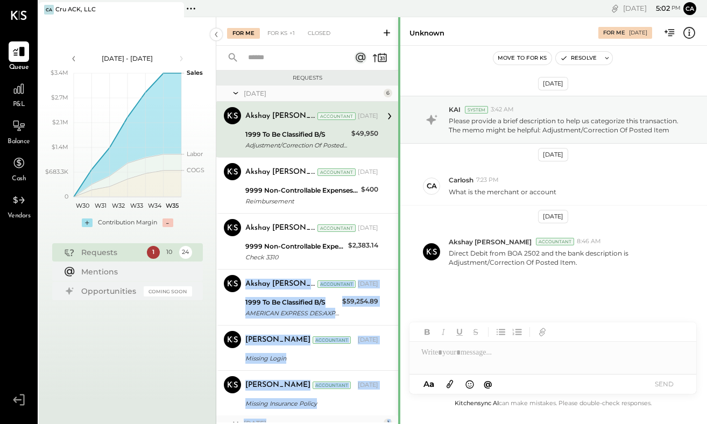
drag, startPoint x: 395, startPoint y: 236, endPoint x: 398, endPoint y: 308, distance: 72.7
click at [398, 308] on div "For Me For KS +1 Closed Requests [DATE] 6 Akshay [PERSON_NAME] Accountant Aksha…" at bounding box center [461, 220] width 491 height 407
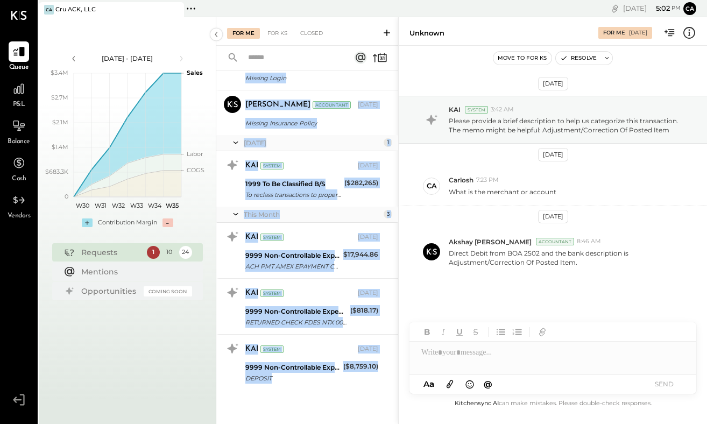
scroll to position [277, 0]
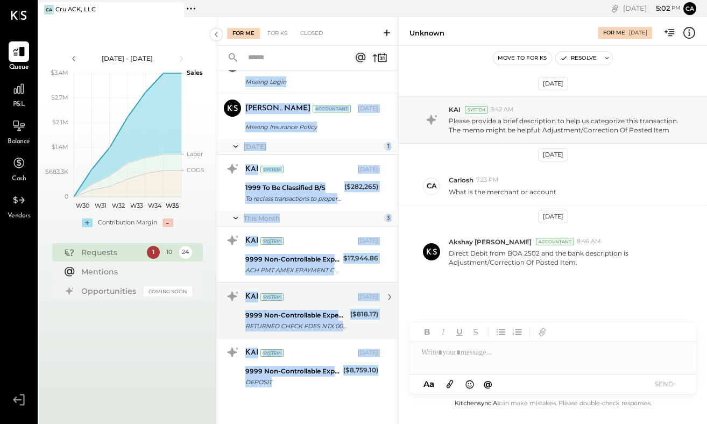
click at [321, 316] on div "9999 Non-Controllable Expenses:Other Income and Expenses:To be Classified P&L" at bounding box center [296, 315] width 102 height 11
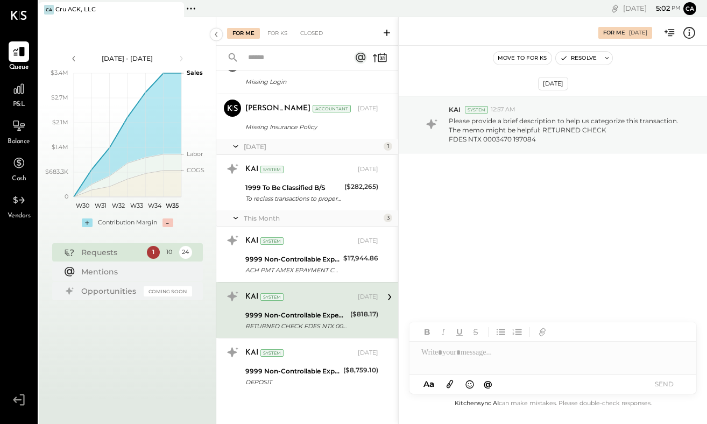
click at [475, 352] on div at bounding box center [552, 353] width 287 height 22
click at [662, 387] on button "SEND" at bounding box center [663, 384] width 43 height 15
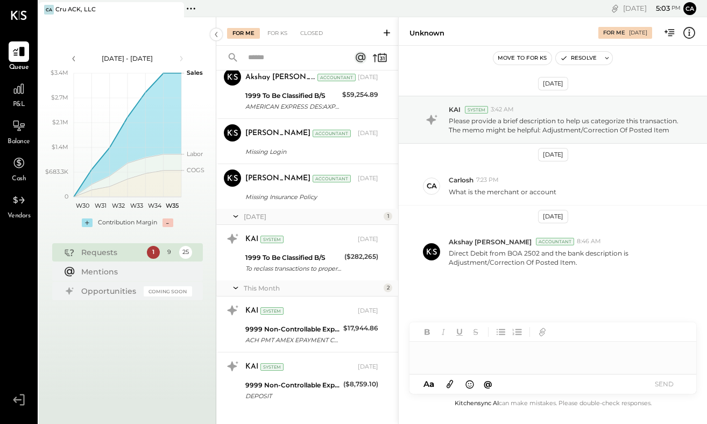
scroll to position [224, 0]
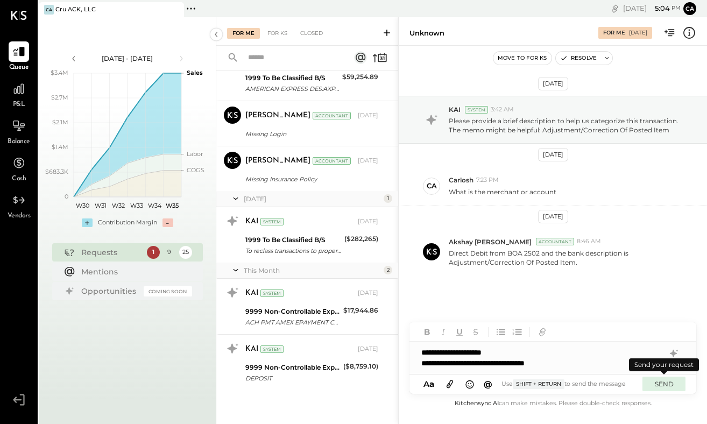
click at [663, 387] on button "SEND" at bounding box center [663, 384] width 43 height 15
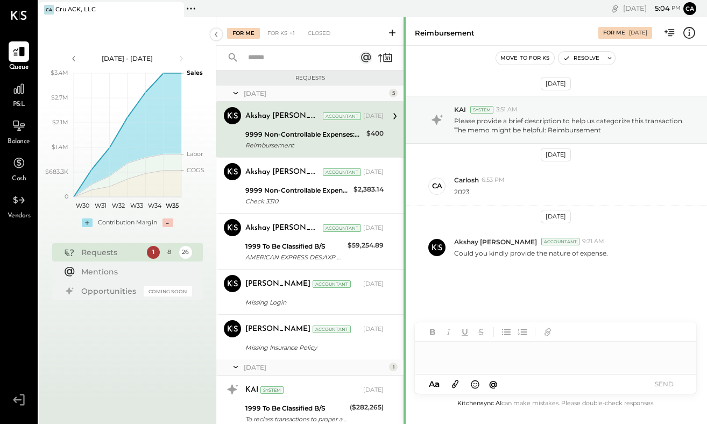
drag, startPoint x: 398, startPoint y: 172, endPoint x: 398, endPoint y: 298, distance: 125.9
click at [404, 298] on div at bounding box center [405, 424] width 2 height 814
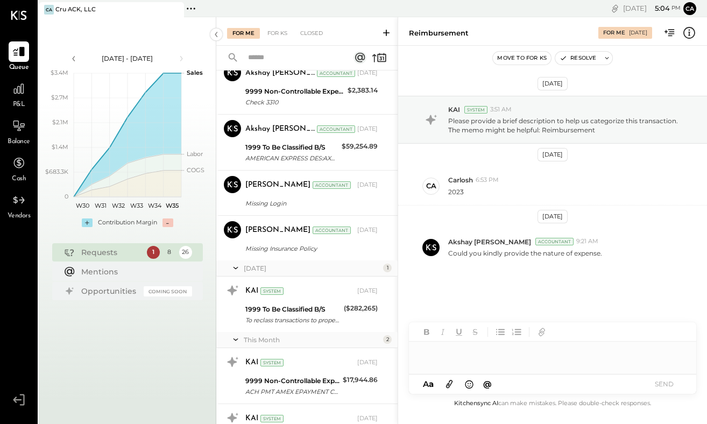
scroll to position [168, 0]
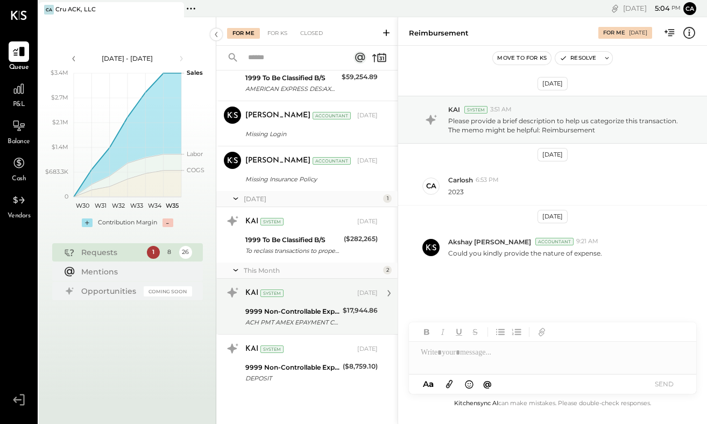
click at [316, 319] on div "ACH PMT AMEX EPAYMENT CCD CRU ACK LLC [GEOGRAPHIC_DATA] W2268" at bounding box center [292, 322] width 94 height 11
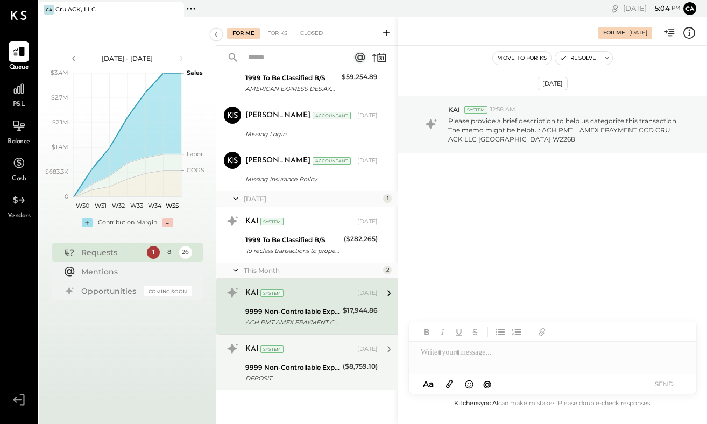
click at [322, 362] on div "9999 Non-Controllable Expenses:Other Income and Expenses:To be Classified P&L" at bounding box center [292, 367] width 94 height 11
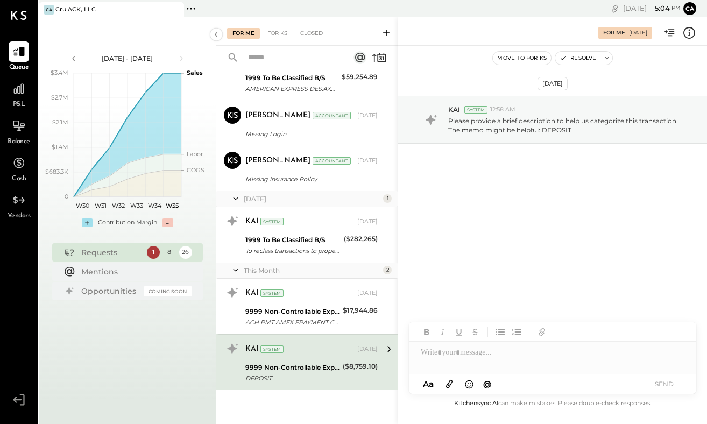
click at [493, 350] on div at bounding box center [552, 358] width 287 height 32
click at [668, 386] on button "SEND" at bounding box center [663, 384] width 43 height 15
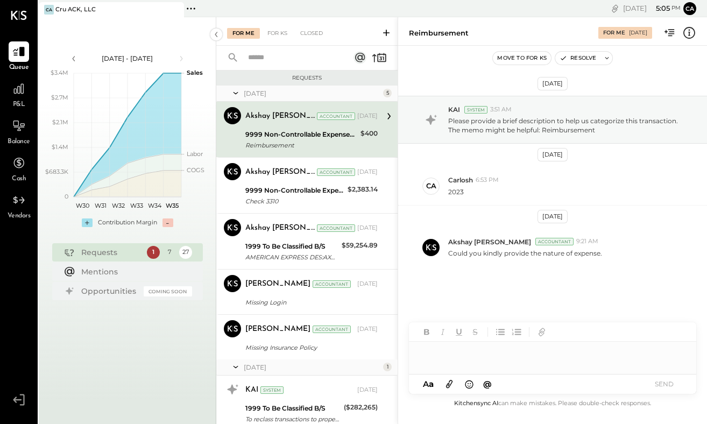
scroll to position [112, 0]
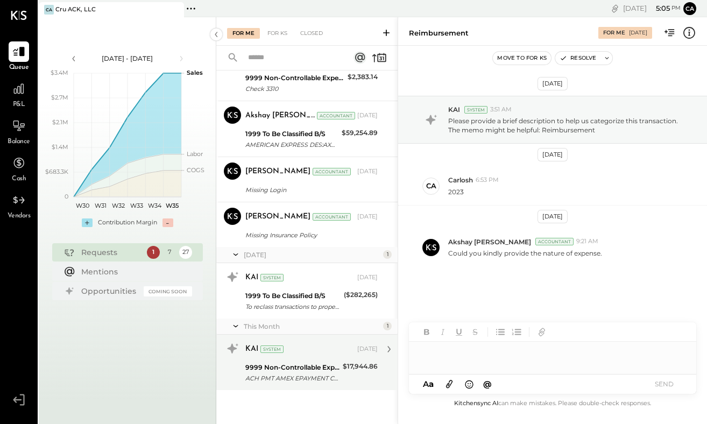
click at [331, 369] on div "9999 Non-Controllable Expenses:Other Income and Expenses:To be Classified P&L" at bounding box center [292, 367] width 94 height 11
